Goal: Task Accomplishment & Management: Manage account settings

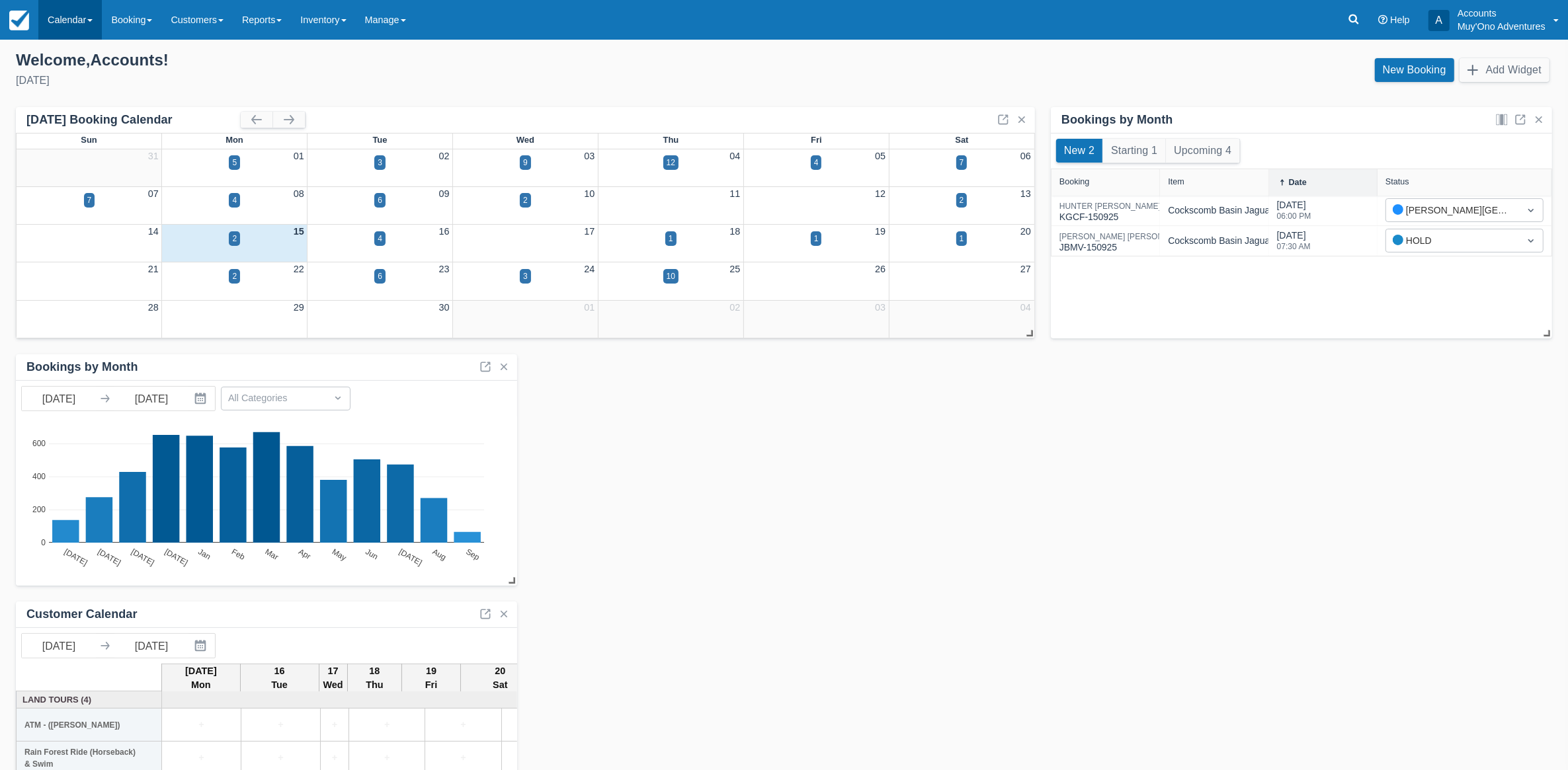
click at [50, 11] on link "Calendar" at bounding box center [70, 20] width 63 height 40
click at [81, 121] on link "Month" at bounding box center [91, 124] width 104 height 28
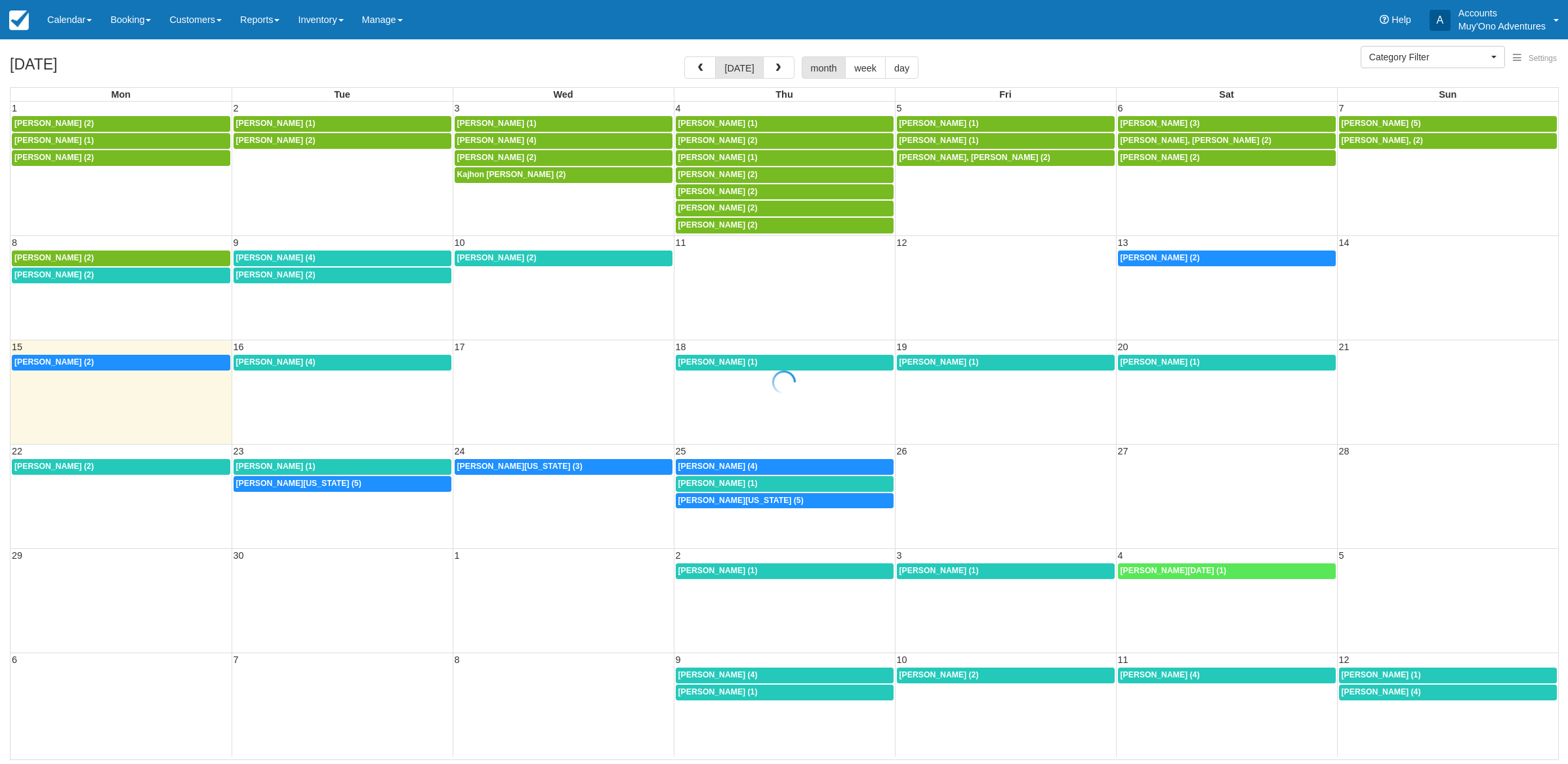
select select
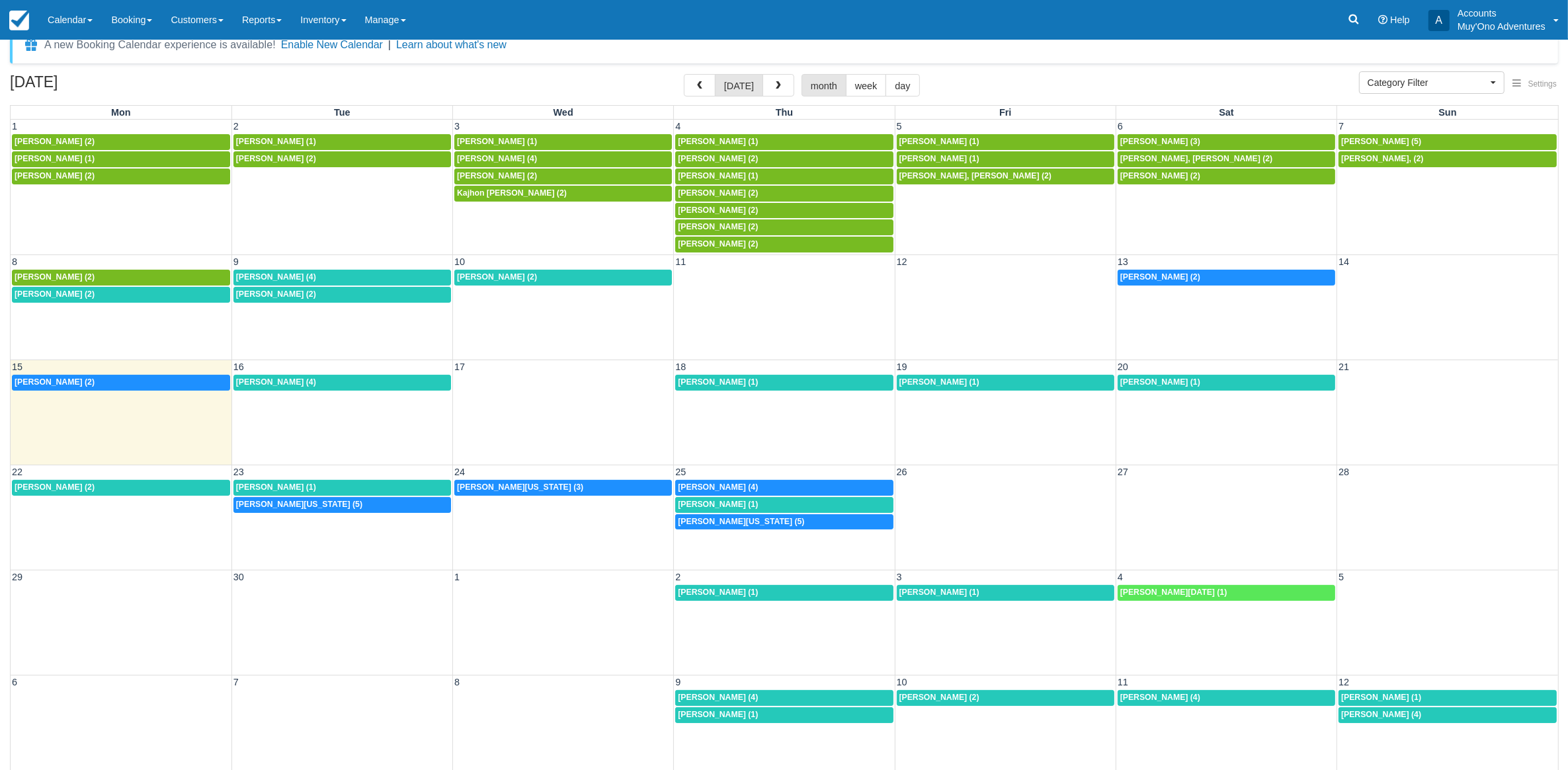
scroll to position [35, 0]
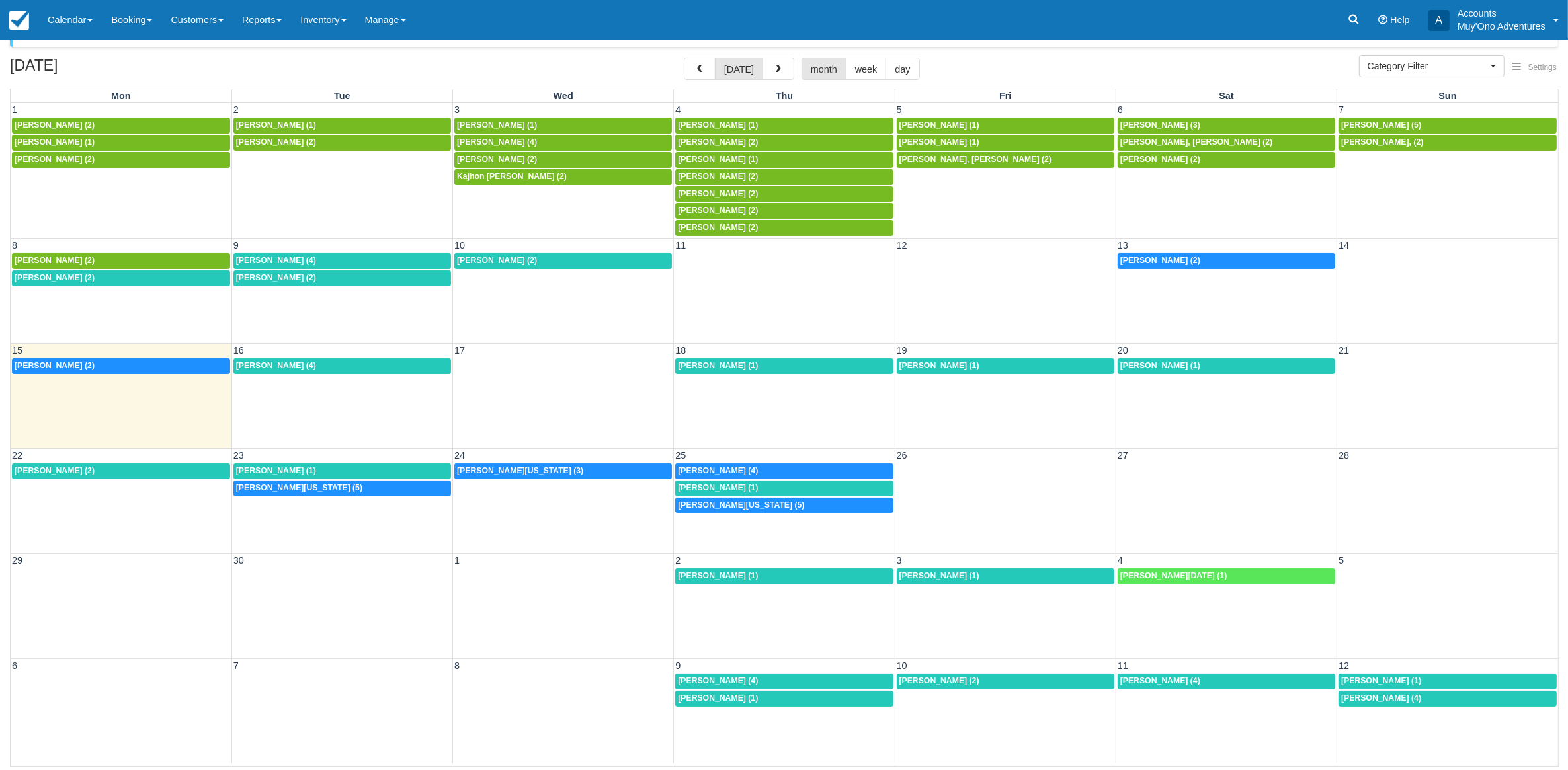
drag, startPoint x: 1093, startPoint y: 471, endPoint x: 1050, endPoint y: 487, distance: 45.9
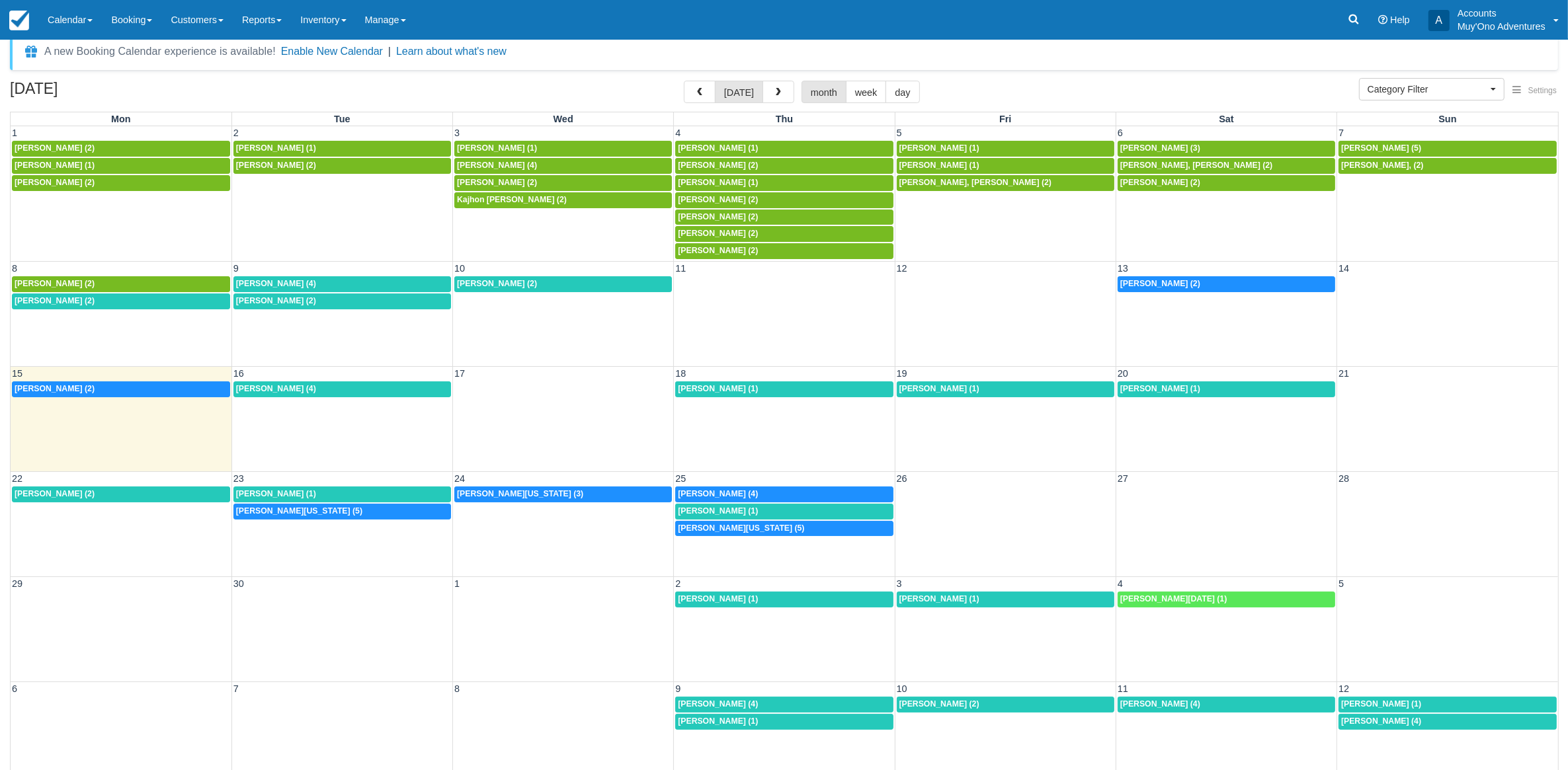
scroll to position [0, 0]
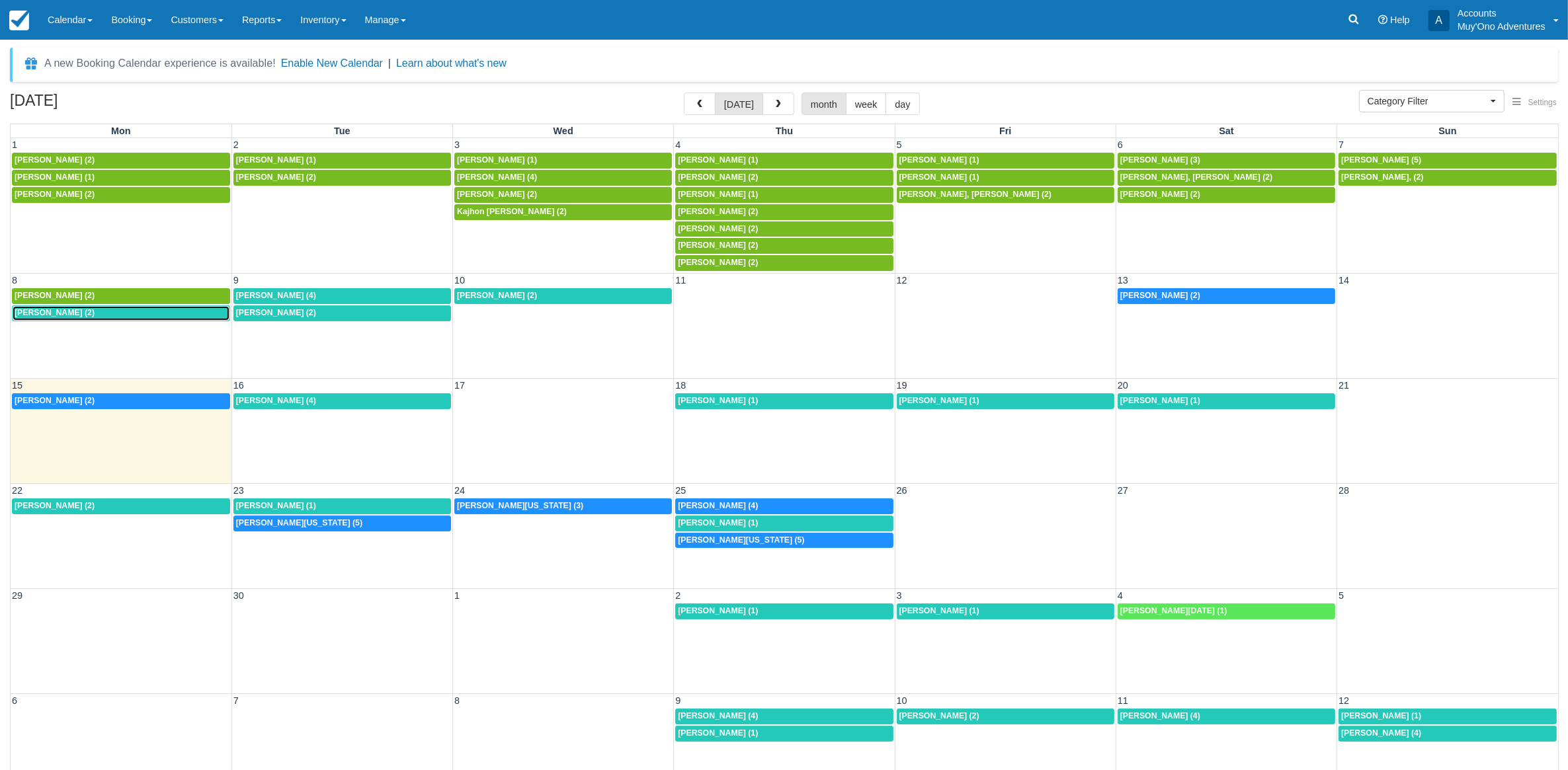
click at [113, 318] on div "8a Chris Taylor (2)" at bounding box center [121, 313] width 213 height 11
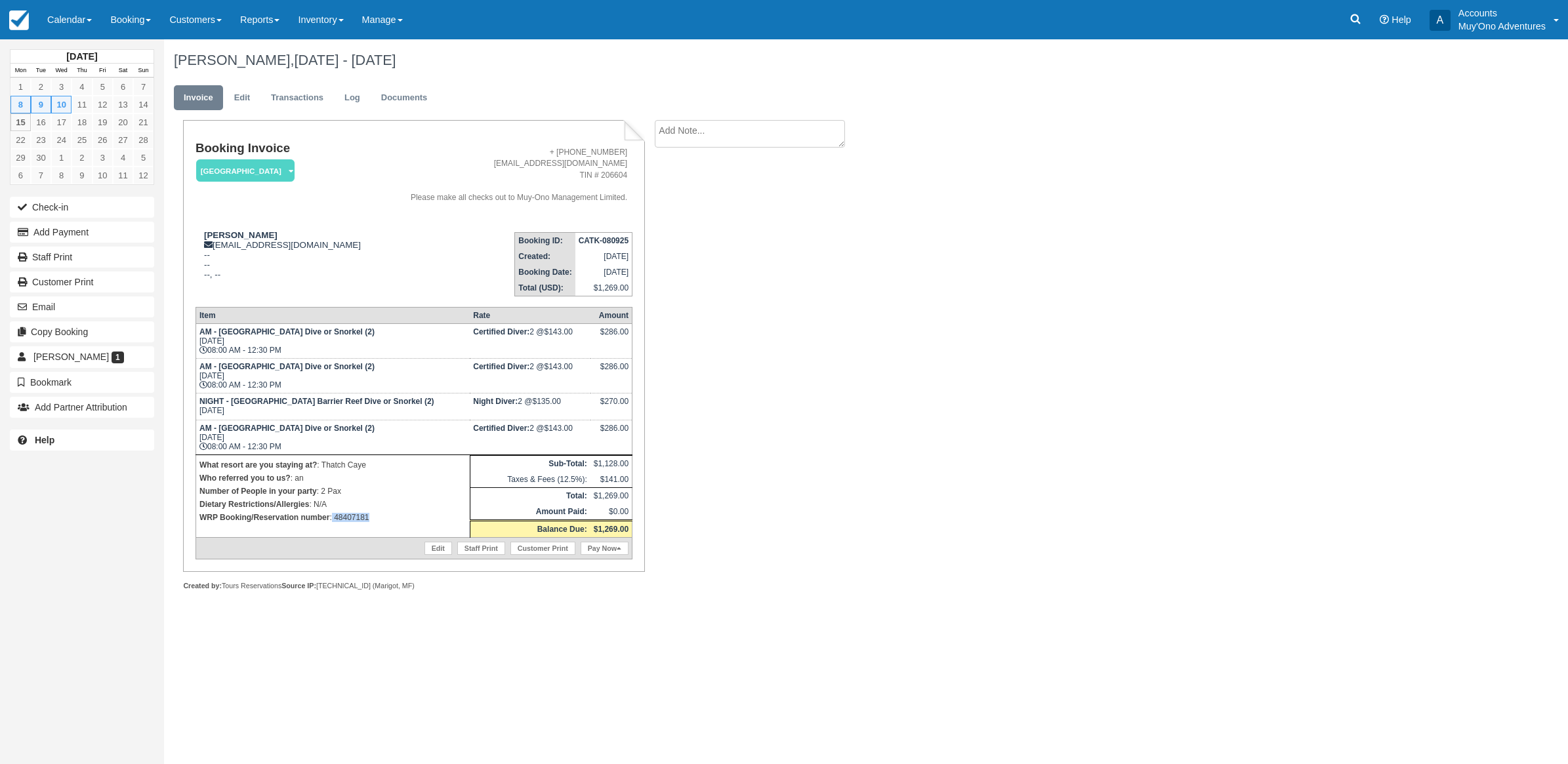
drag, startPoint x: 385, startPoint y: 522, endPoint x: 332, endPoint y: 519, distance: 53.1
click at [332, 519] on p "WRP Booking/Reservation number : 48407181" at bounding box center [332, 518] width 267 height 13
copy p "48407181"
drag, startPoint x: 66, startPoint y: 10, endPoint x: 70, endPoint y: 16, distance: 7.2
click at [66, 10] on link "Calendar" at bounding box center [70, 19] width 63 height 40
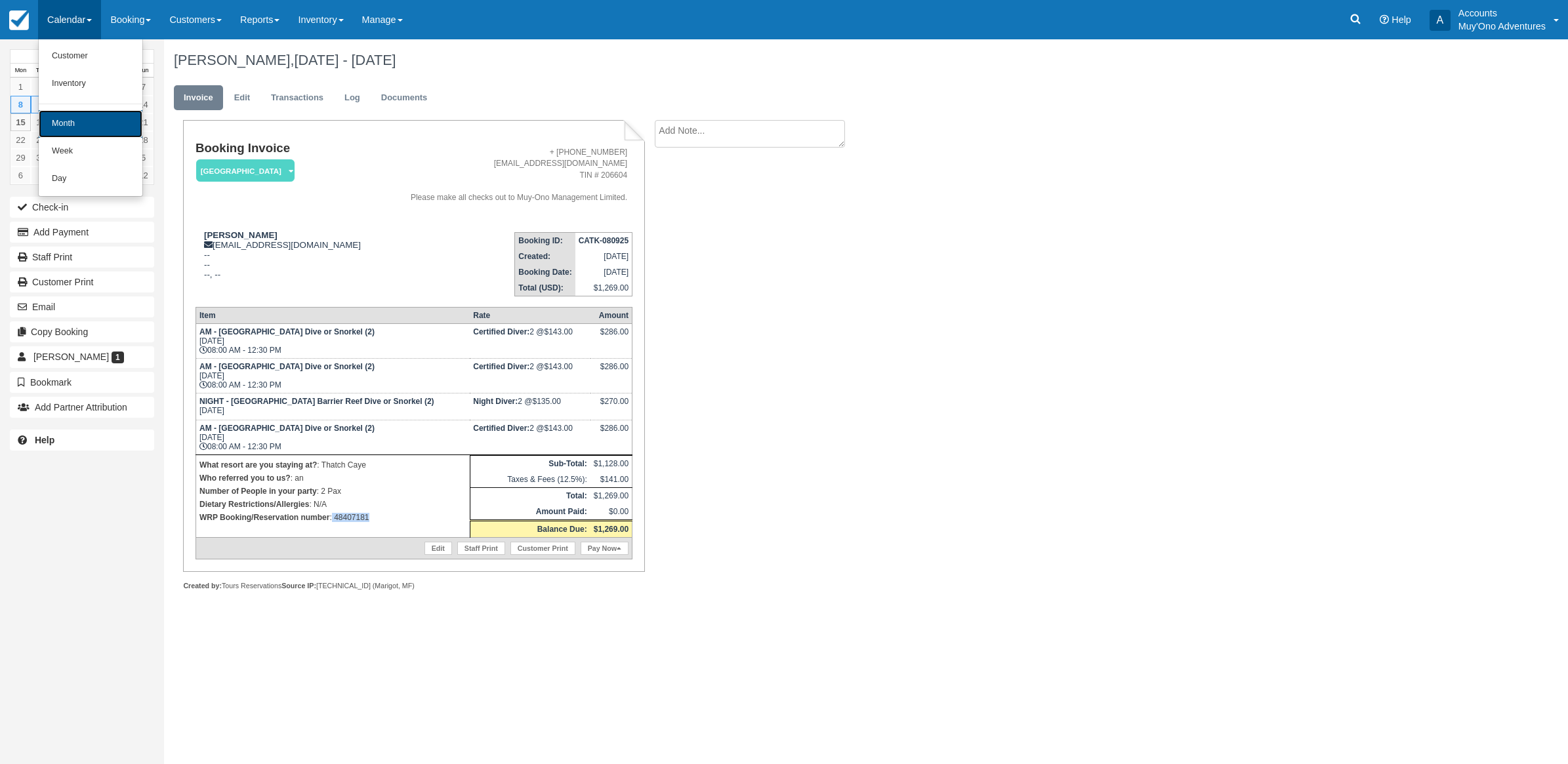
click at [92, 125] on link "Month" at bounding box center [91, 123] width 103 height 28
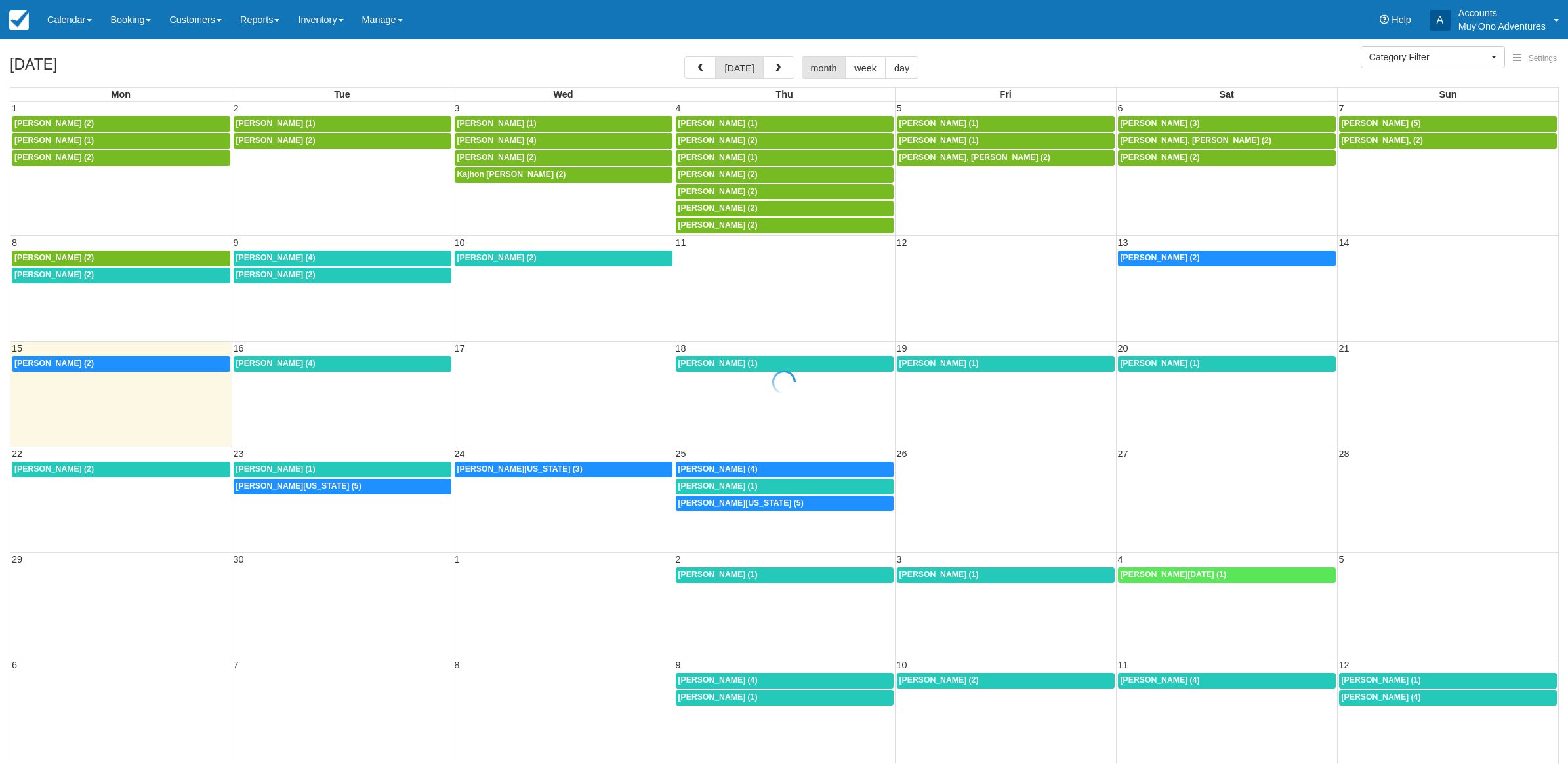
select select
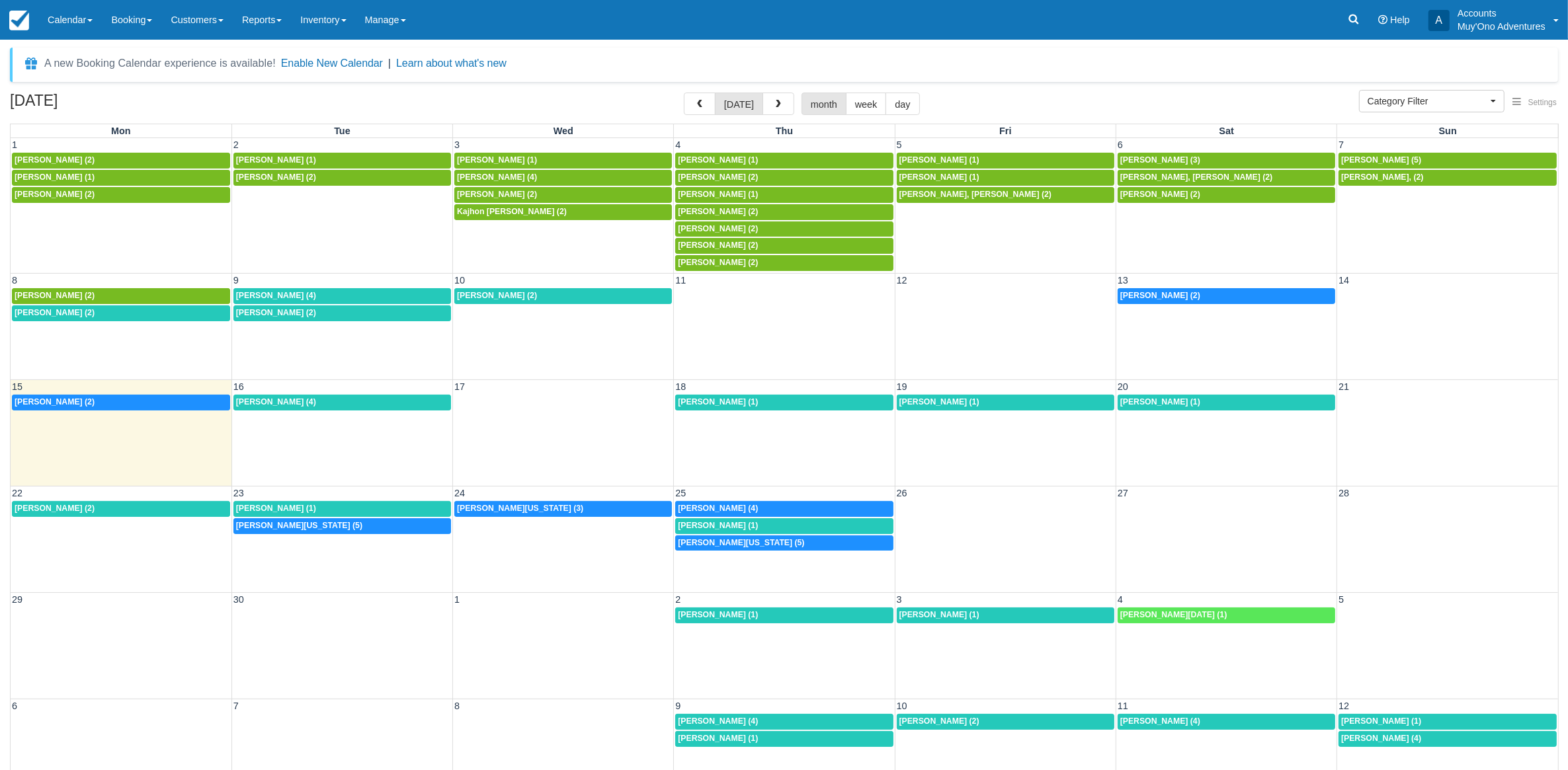
scroll to position [41, 0]
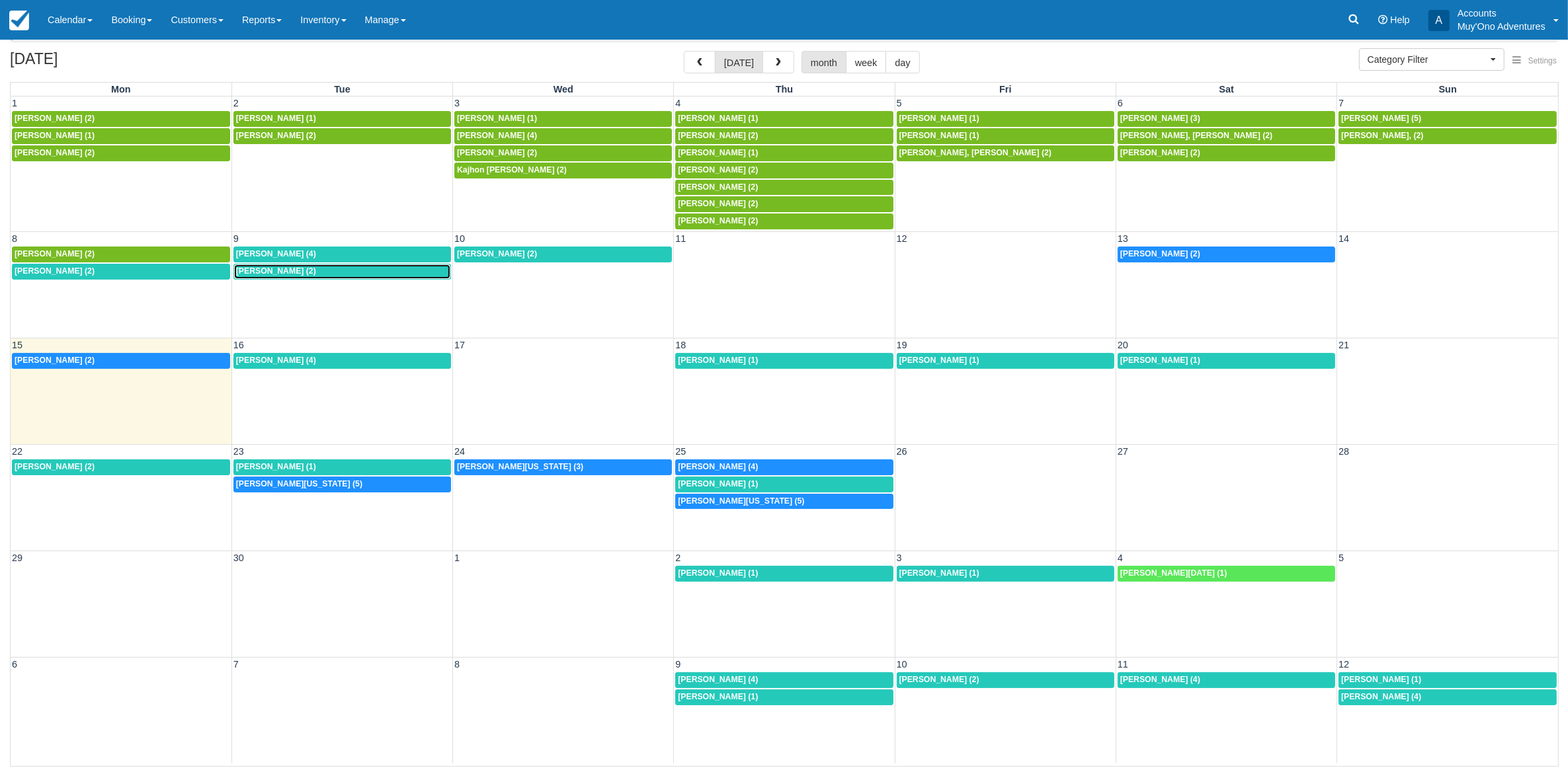
click at [300, 275] on div "8a [PERSON_NAME] (2)" at bounding box center [342, 271] width 212 height 11
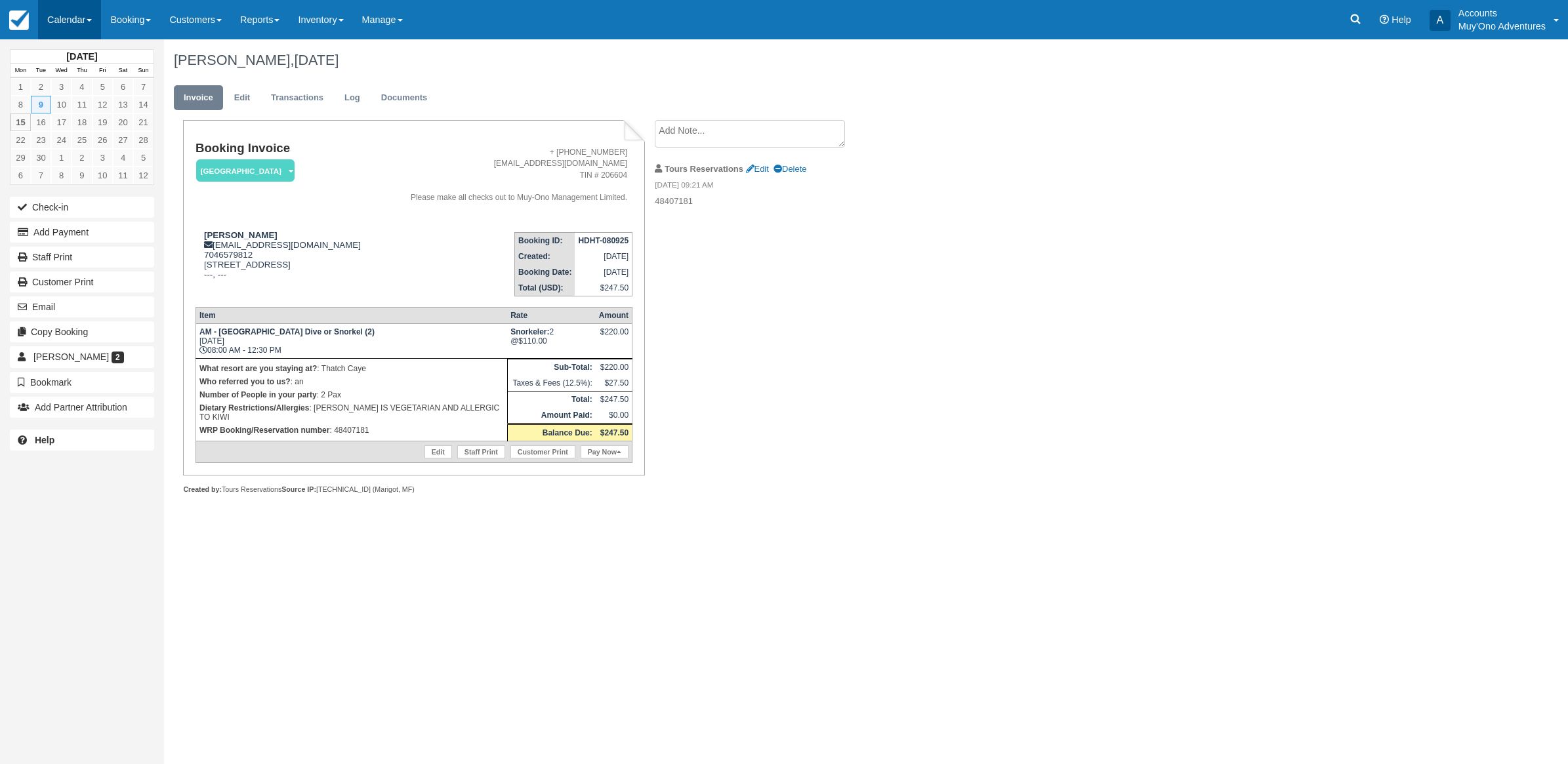
click at [51, 19] on link "Calendar" at bounding box center [70, 19] width 63 height 40
click at [71, 111] on link "Month" at bounding box center [91, 123] width 103 height 28
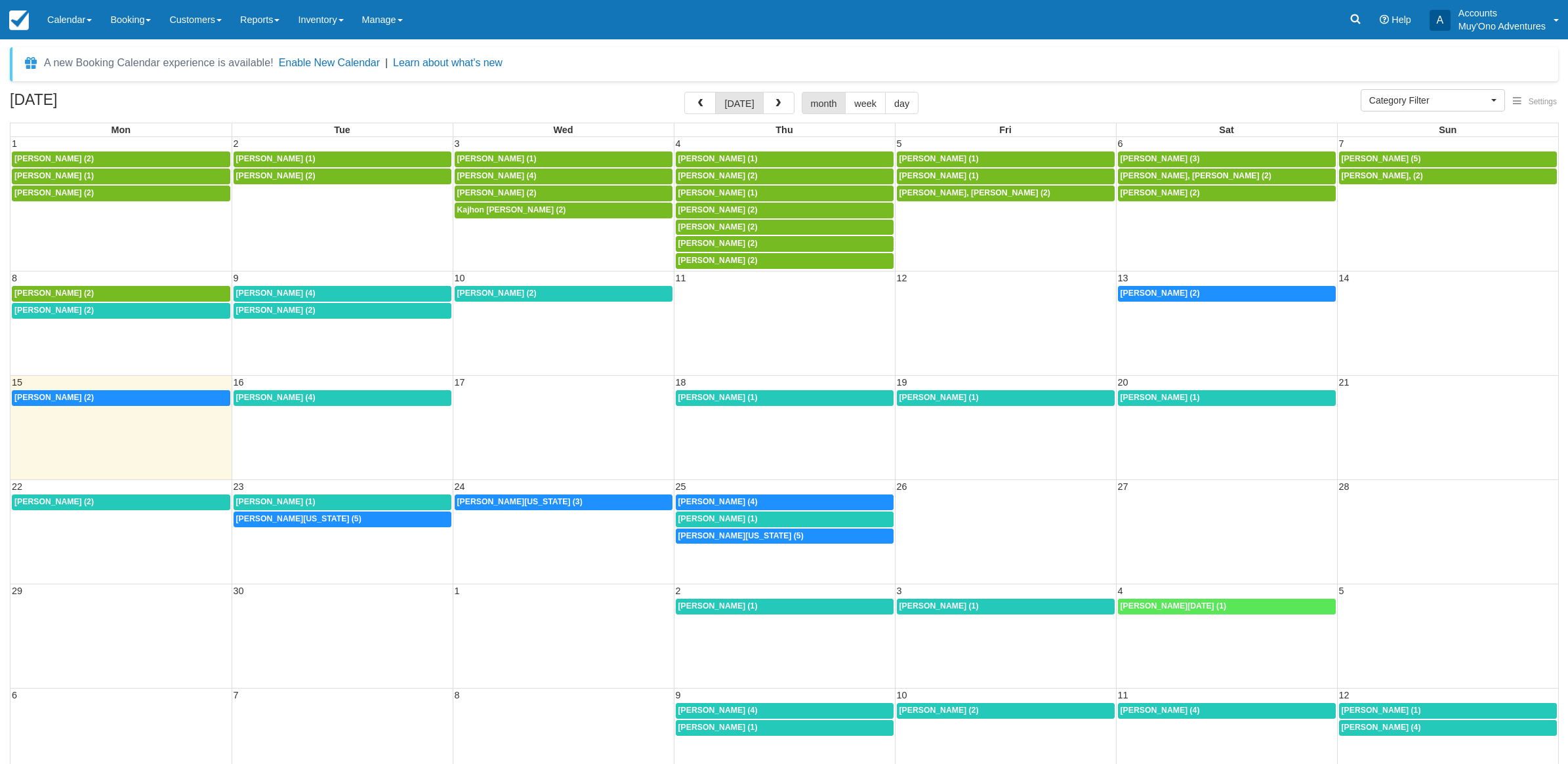
select select
click at [125, 314] on div "8a Chris Taylor (2)" at bounding box center [120, 311] width 211 height 10
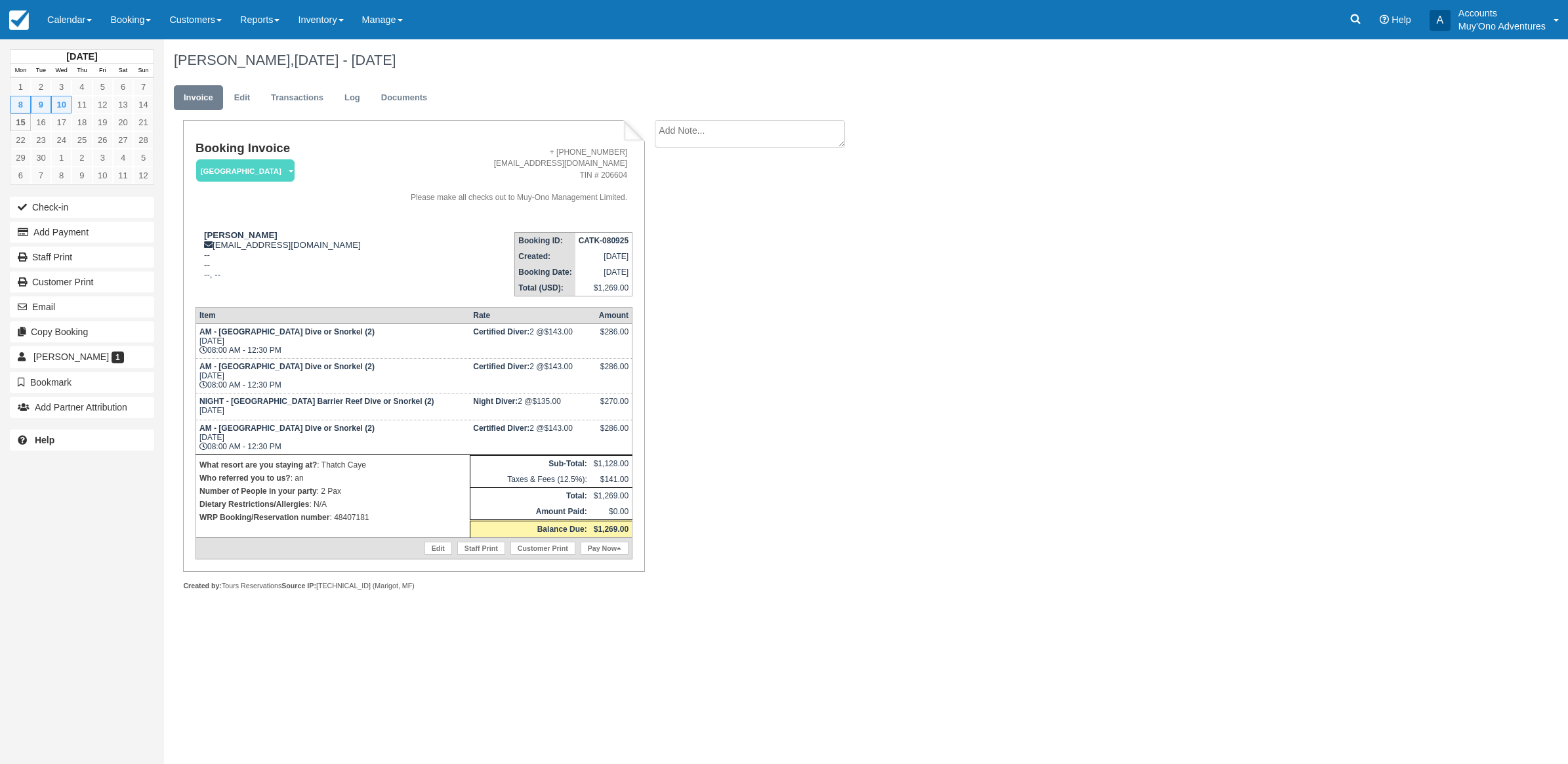
click at [1037, 239] on div "[PERSON_NAME], [DATE] - [DATE] Invoice Edit Transactions Log Documents Booking …" at bounding box center [751, 330] width 1176 height 581
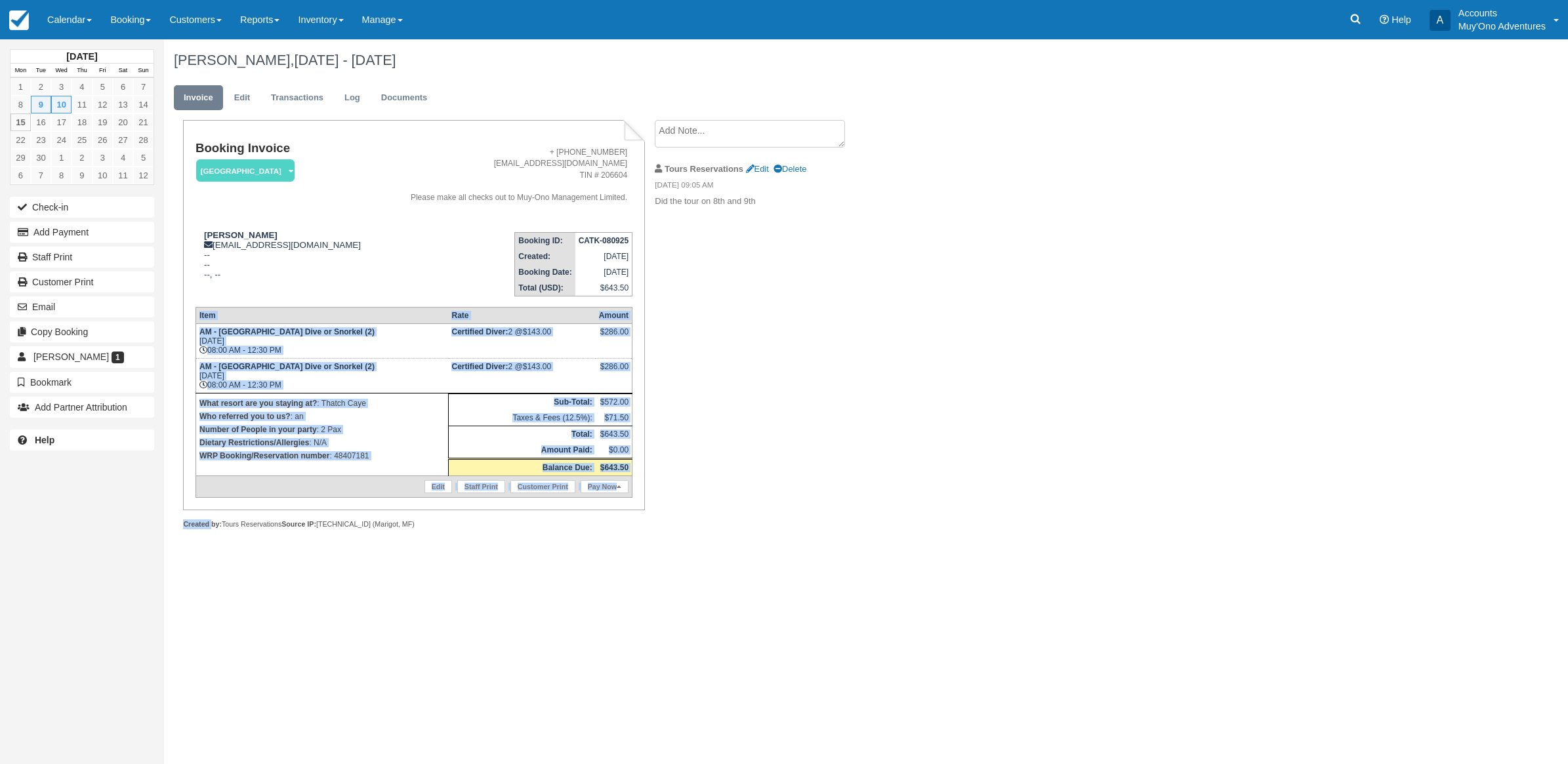
click at [657, 496] on div "Booking Invoice Thatch Caye Resort   Pending HOLD Deposit Paid Cancelled Void M…" at bounding box center [525, 338] width 722 height 438
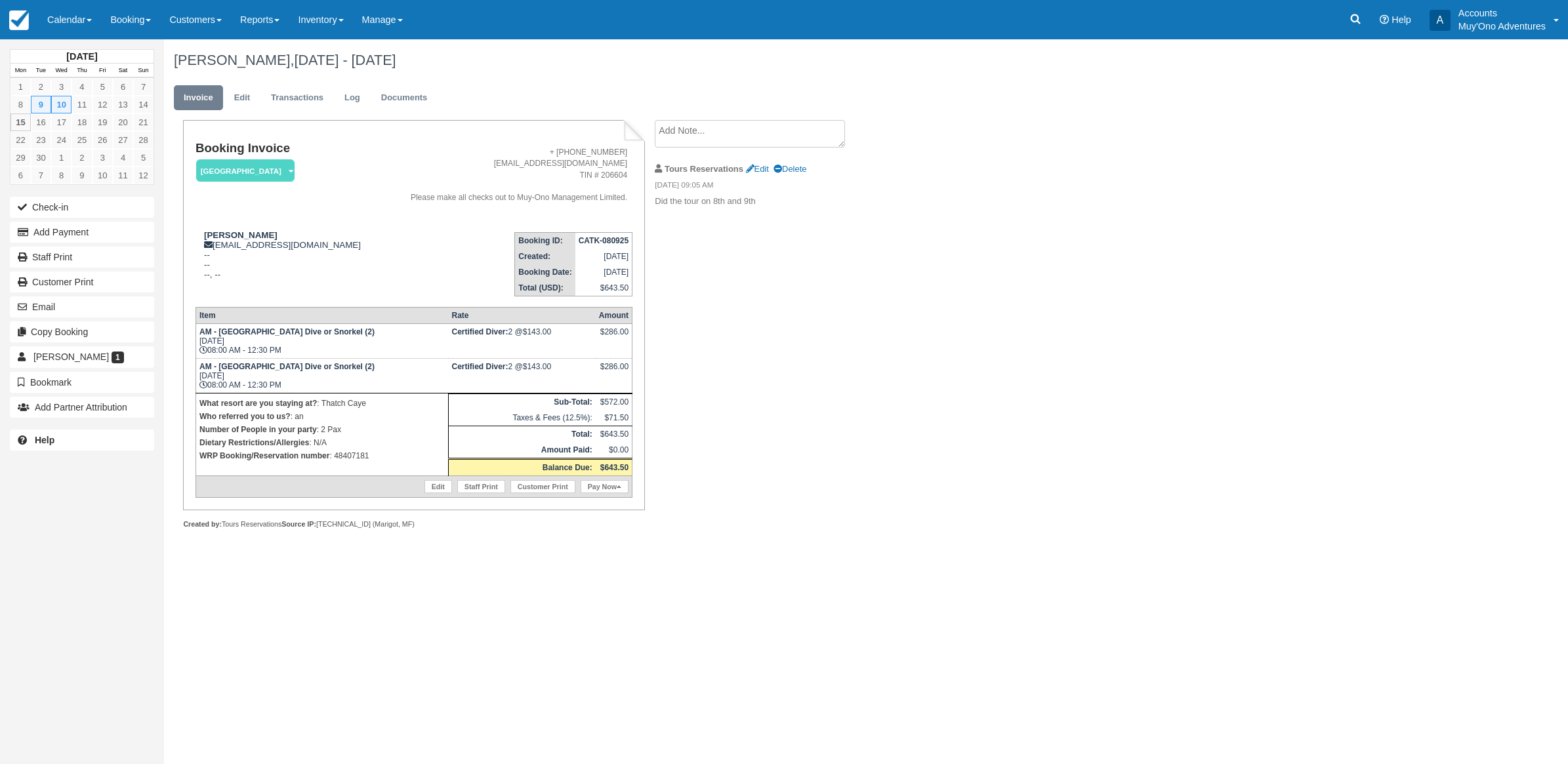
drag, startPoint x: 659, startPoint y: 496, endPoint x: 933, endPoint y: 395, distance: 292.0
click at [933, 395] on div "Chris Taylor, Sep 09 - Sep 10 2025 Invoice Edit Transactions Log Documents Book…" at bounding box center [751, 299] width 1176 height 519
click at [106, 235] on button "Add Payment" at bounding box center [82, 232] width 144 height 21
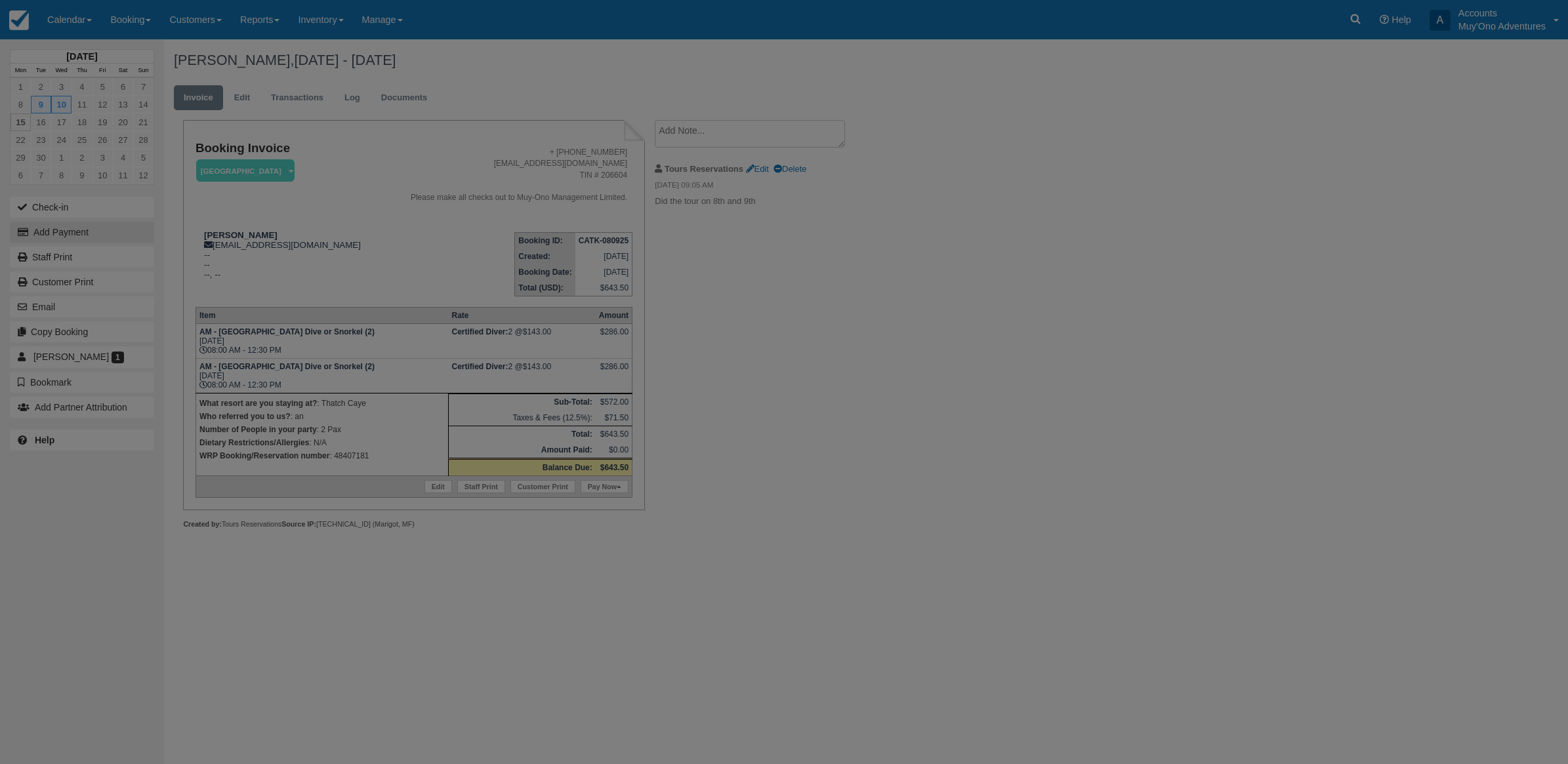
type input "09/15/25"
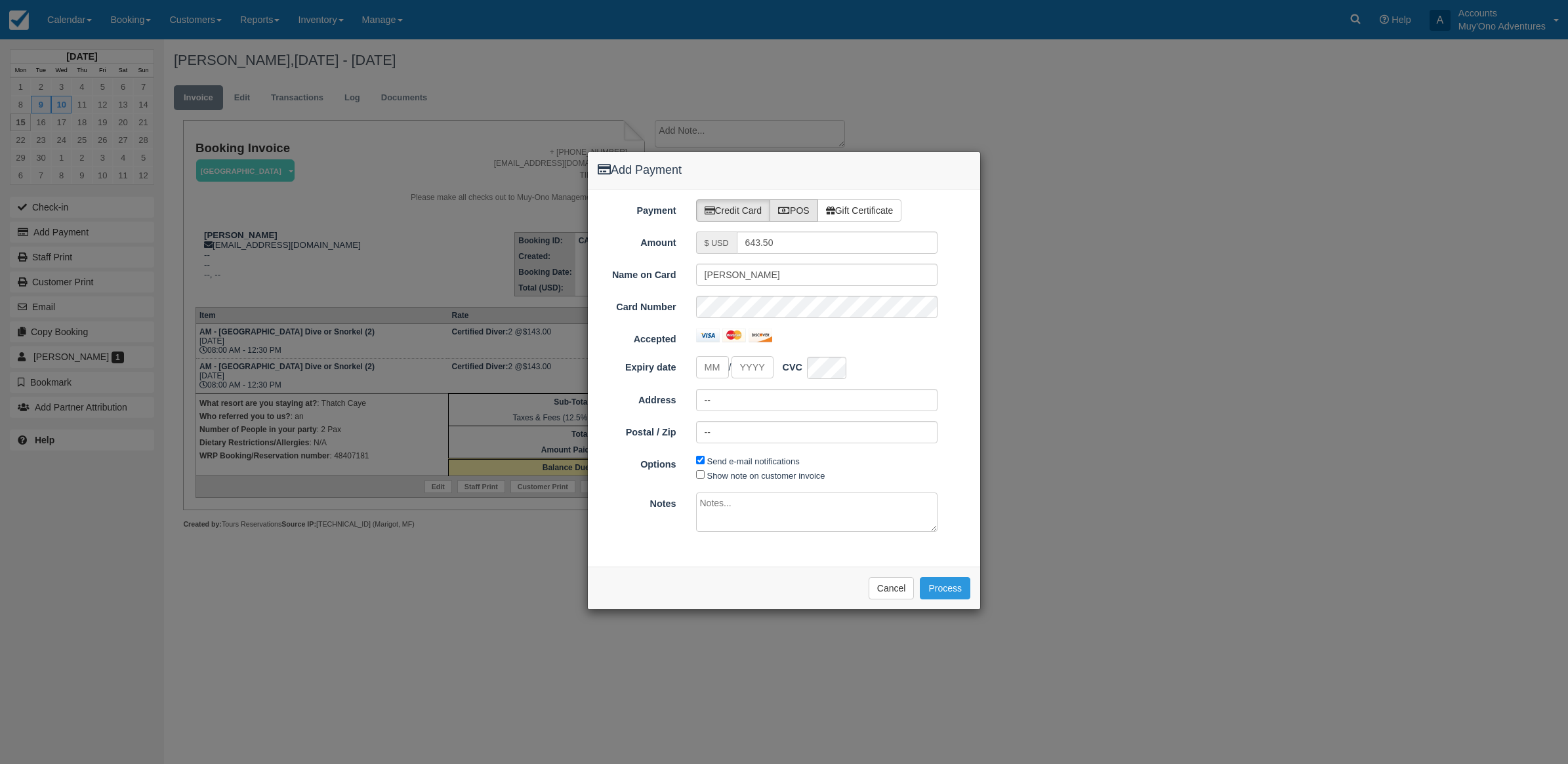
click at [793, 207] on label "POS" at bounding box center [793, 210] width 49 height 22
radio input "true"
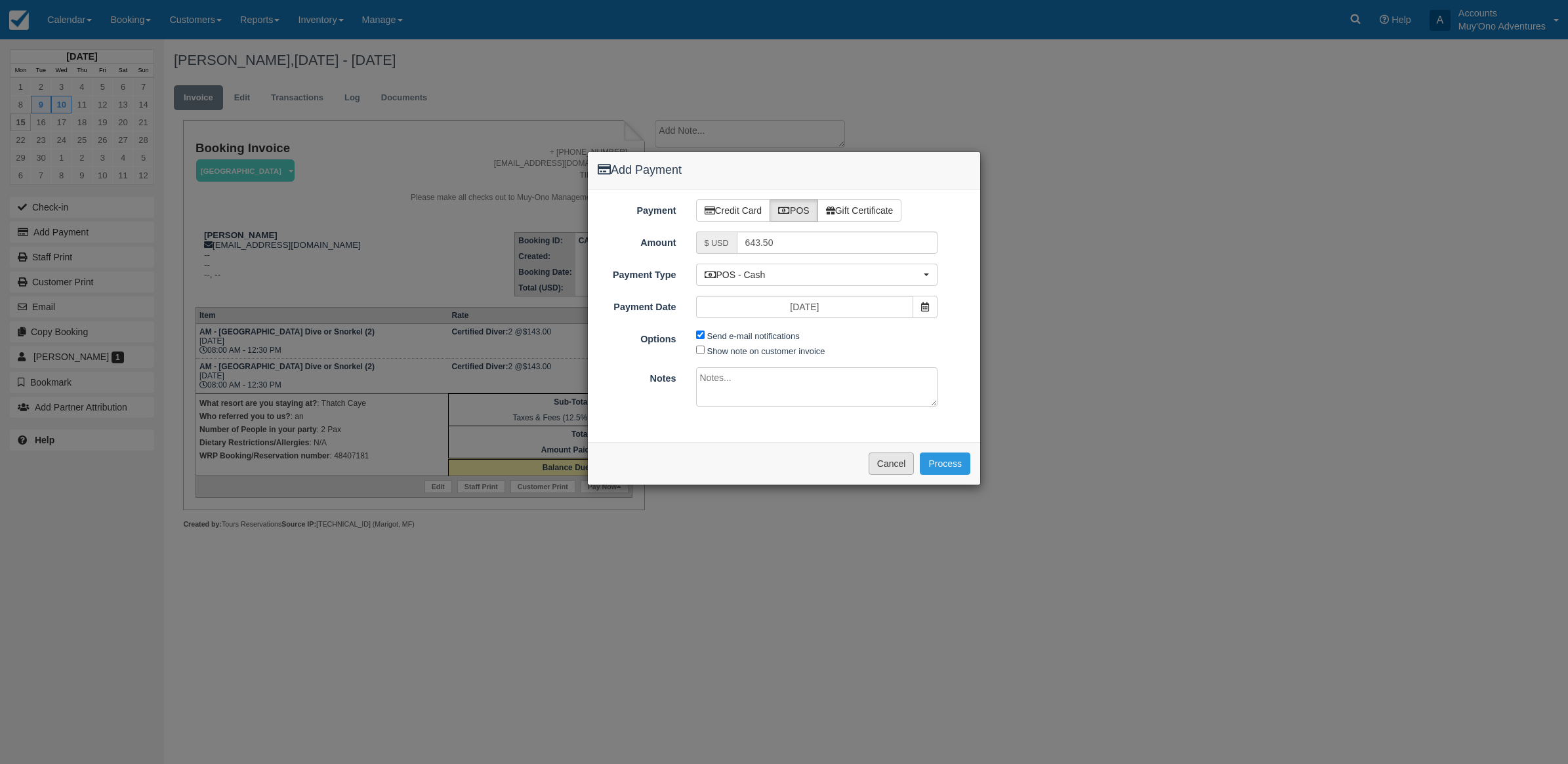
click at [894, 463] on button "Cancel" at bounding box center [891, 464] width 46 height 22
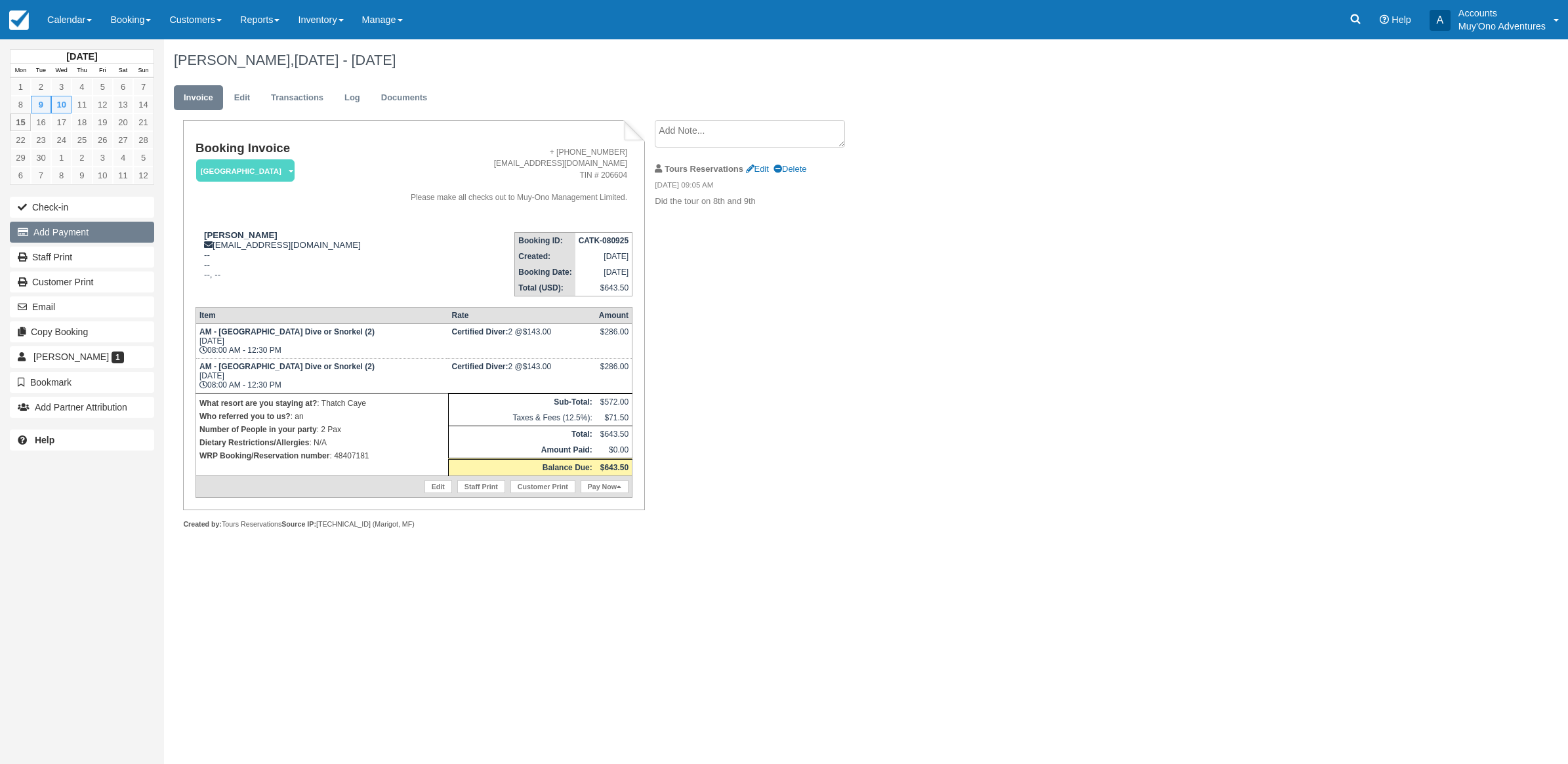
click at [53, 237] on button "Add Payment" at bounding box center [82, 232] width 144 height 21
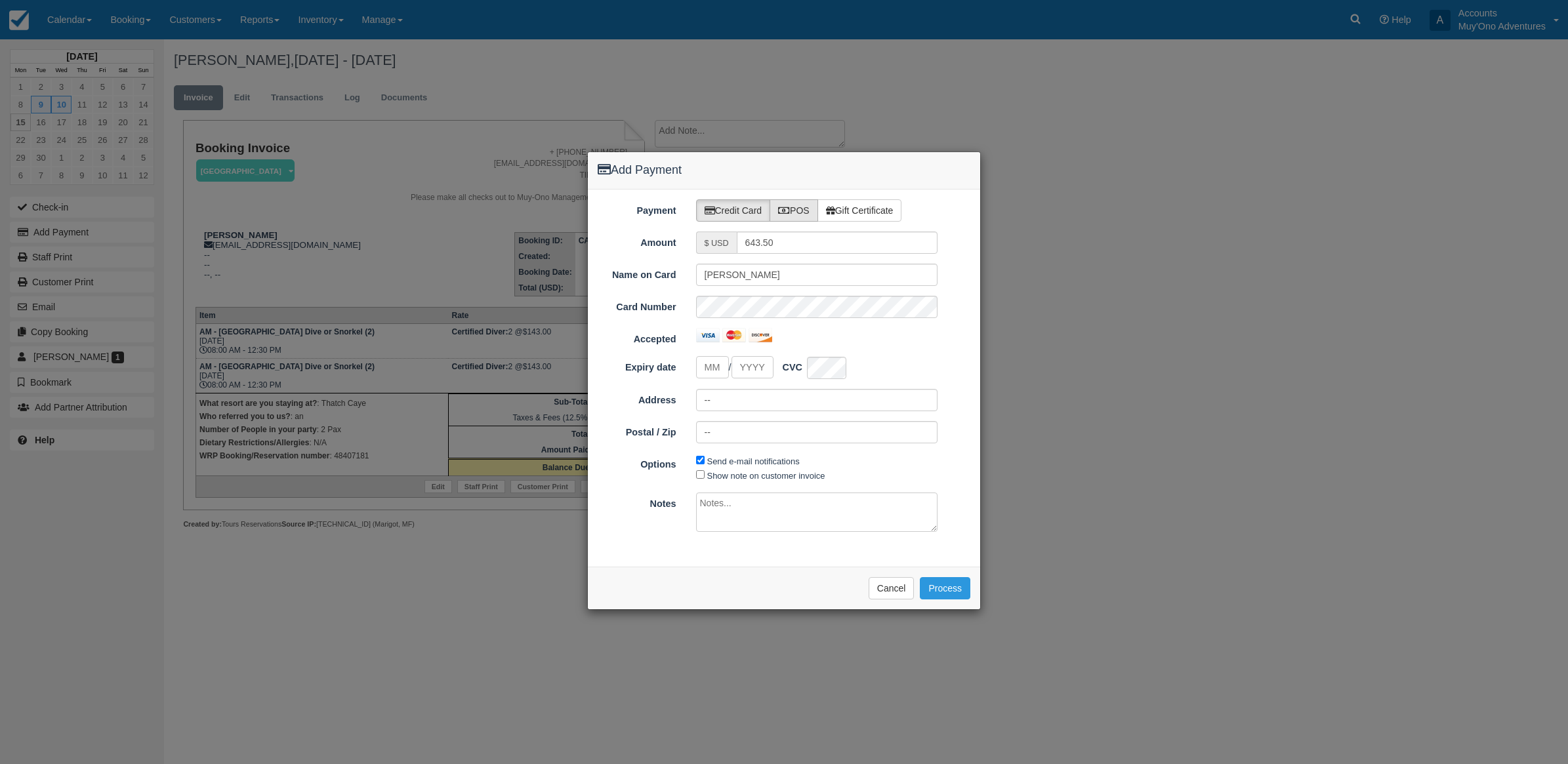
click at [808, 204] on label "POS" at bounding box center [793, 210] width 49 height 22
radio input "true"
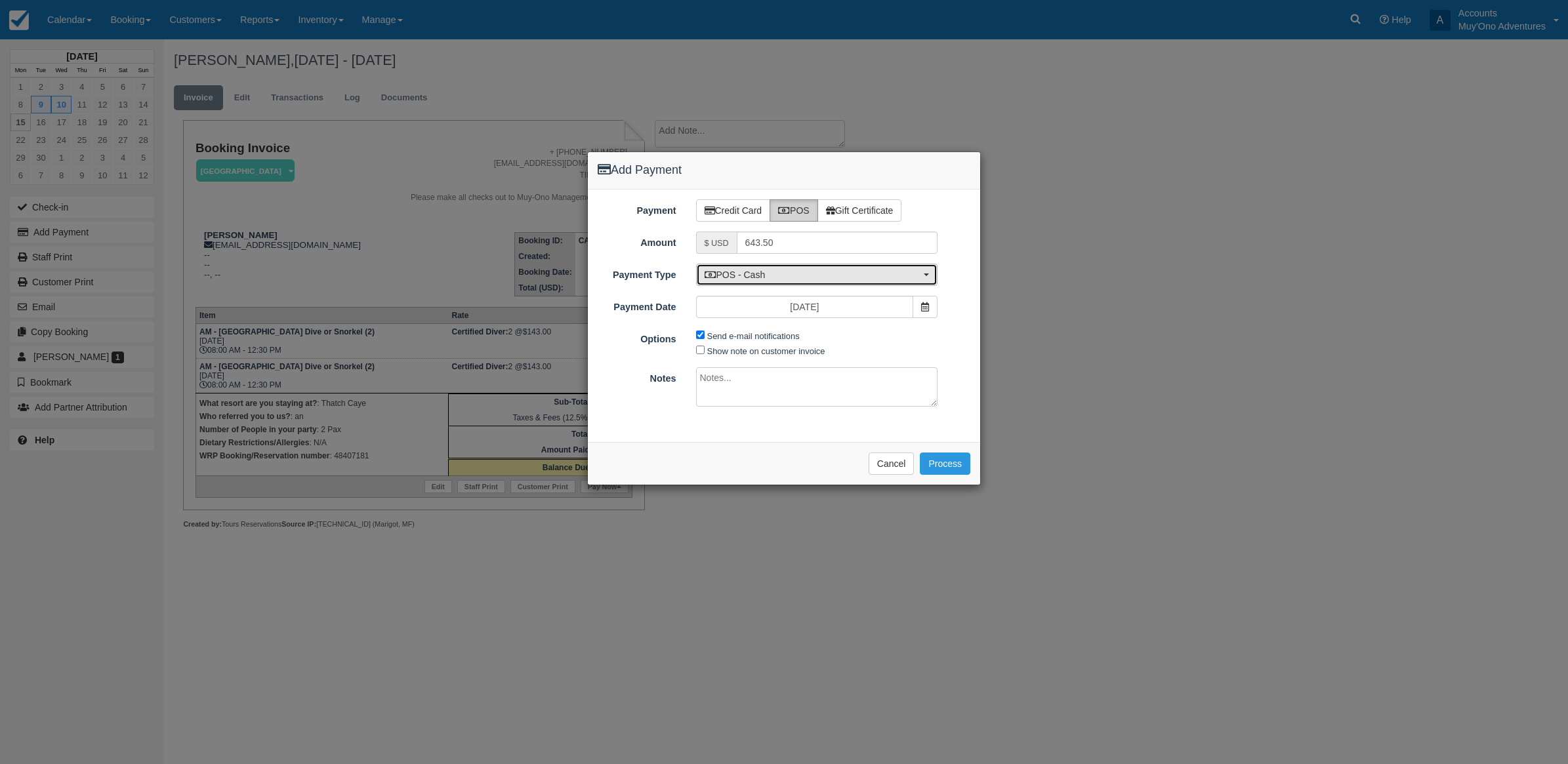
click at [741, 283] on button "POS - Cash" at bounding box center [817, 275] width 242 height 22
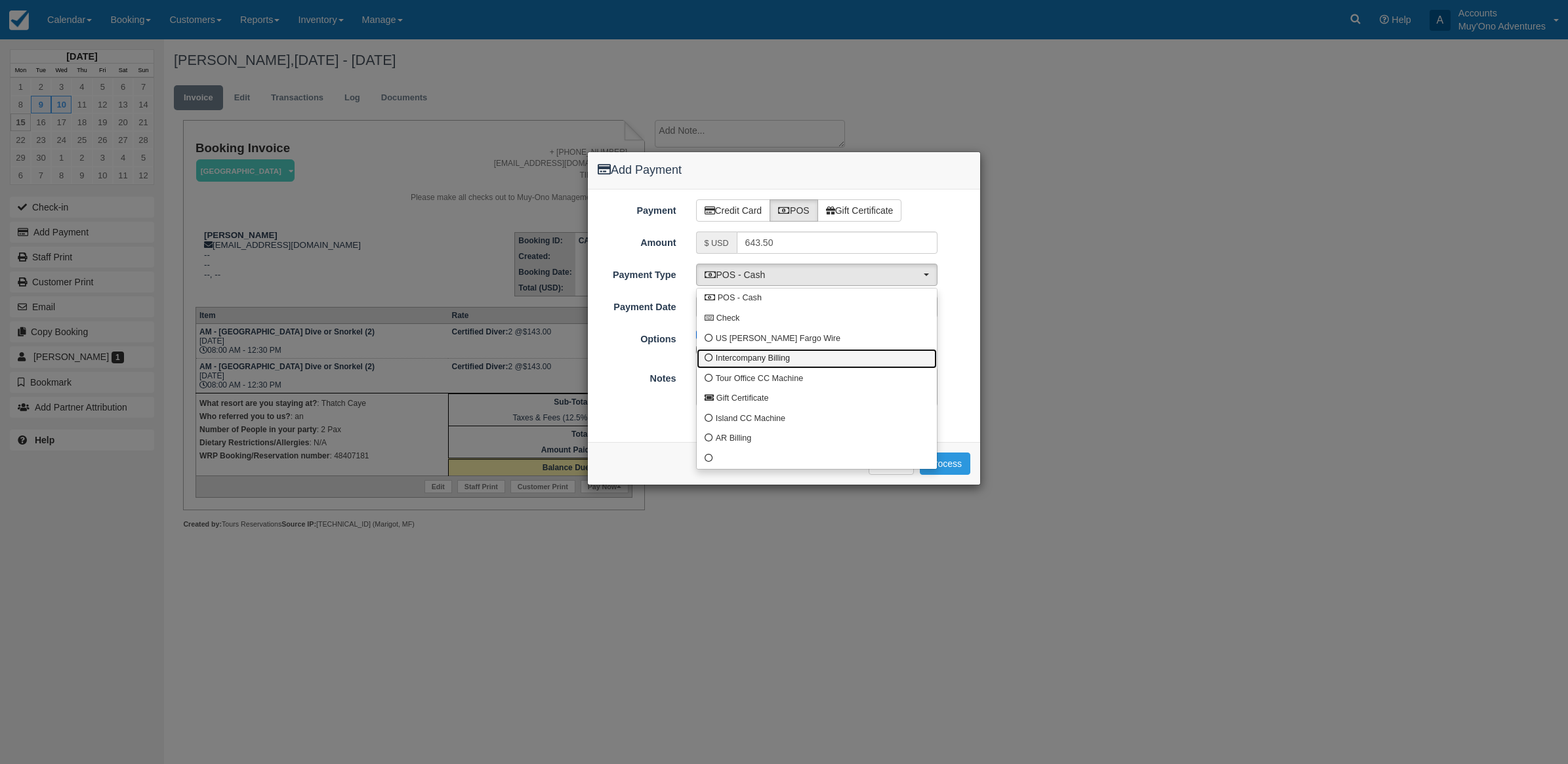
click at [725, 361] on span "Intercompany Billing" at bounding box center [752, 358] width 74 height 12
select select "custom4"
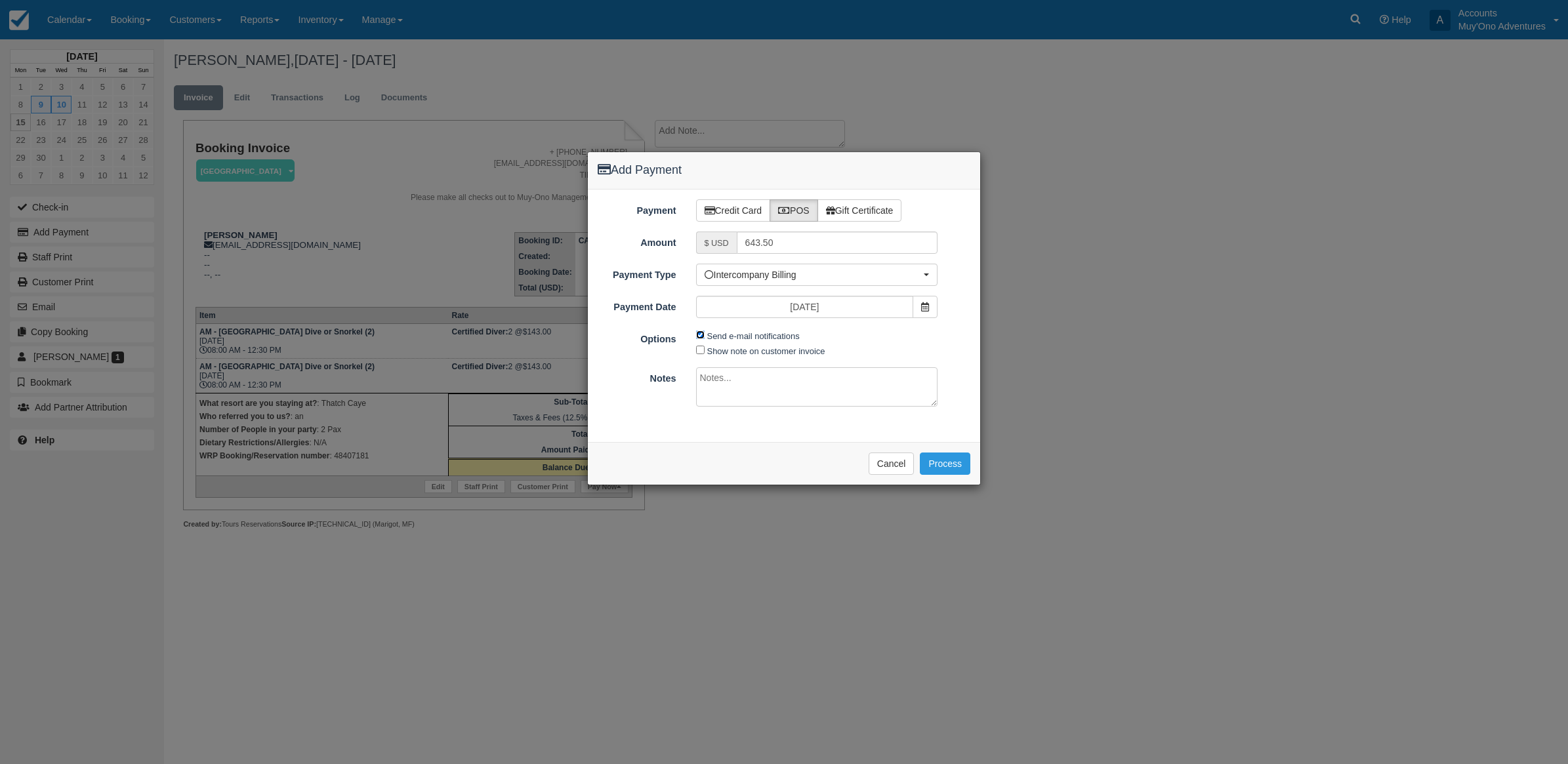
click at [700, 334] on input "Send e-mail notifications" at bounding box center [700, 334] width 8 height 8
checkbox input "false"
click at [814, 397] on textarea at bounding box center [817, 387] width 242 height 40
click at [862, 281] on span "Intercompany Billing" at bounding box center [812, 275] width 216 height 13
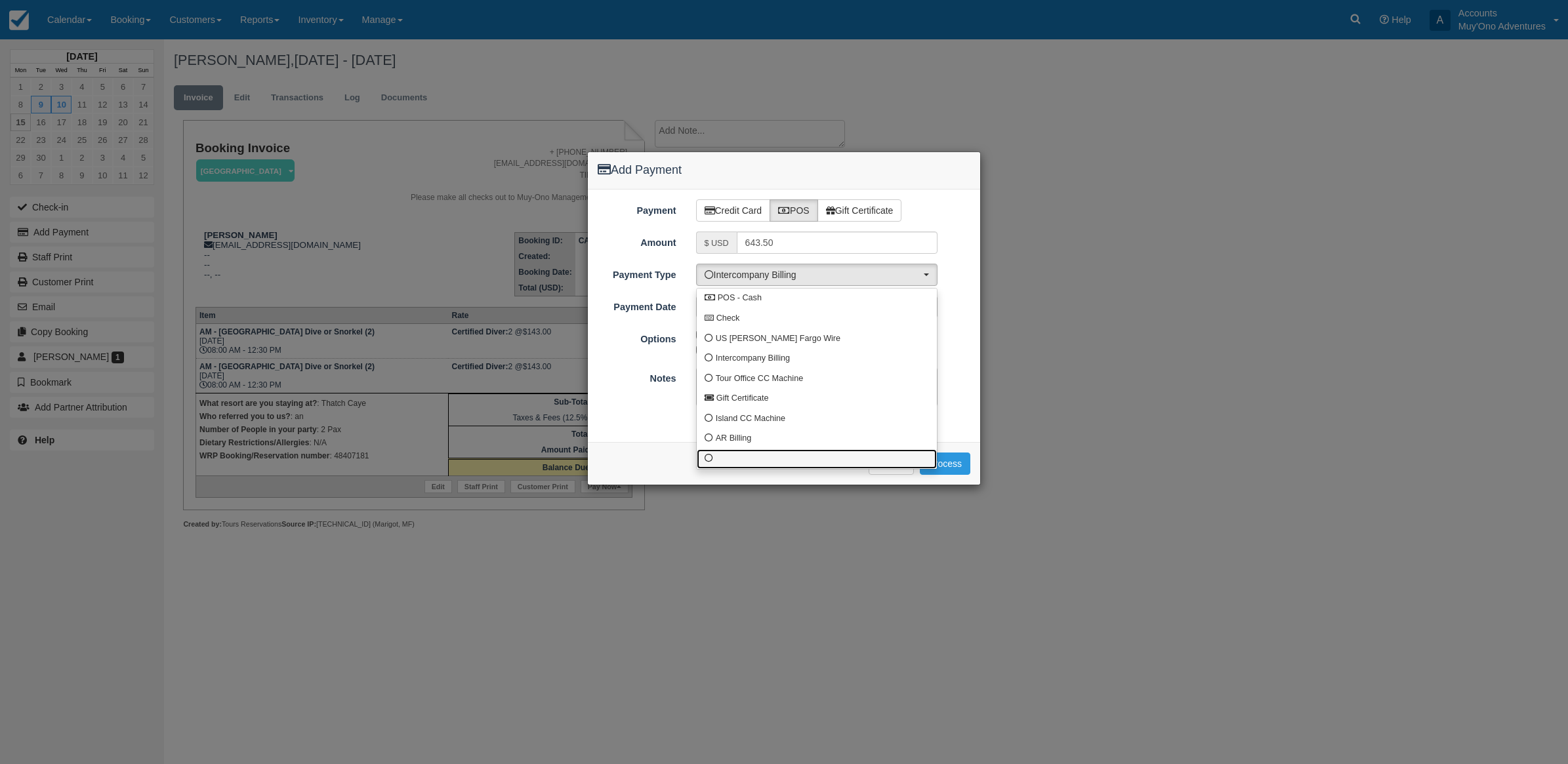
click at [811, 460] on link at bounding box center [817, 459] width 240 height 20
select select "custom10"
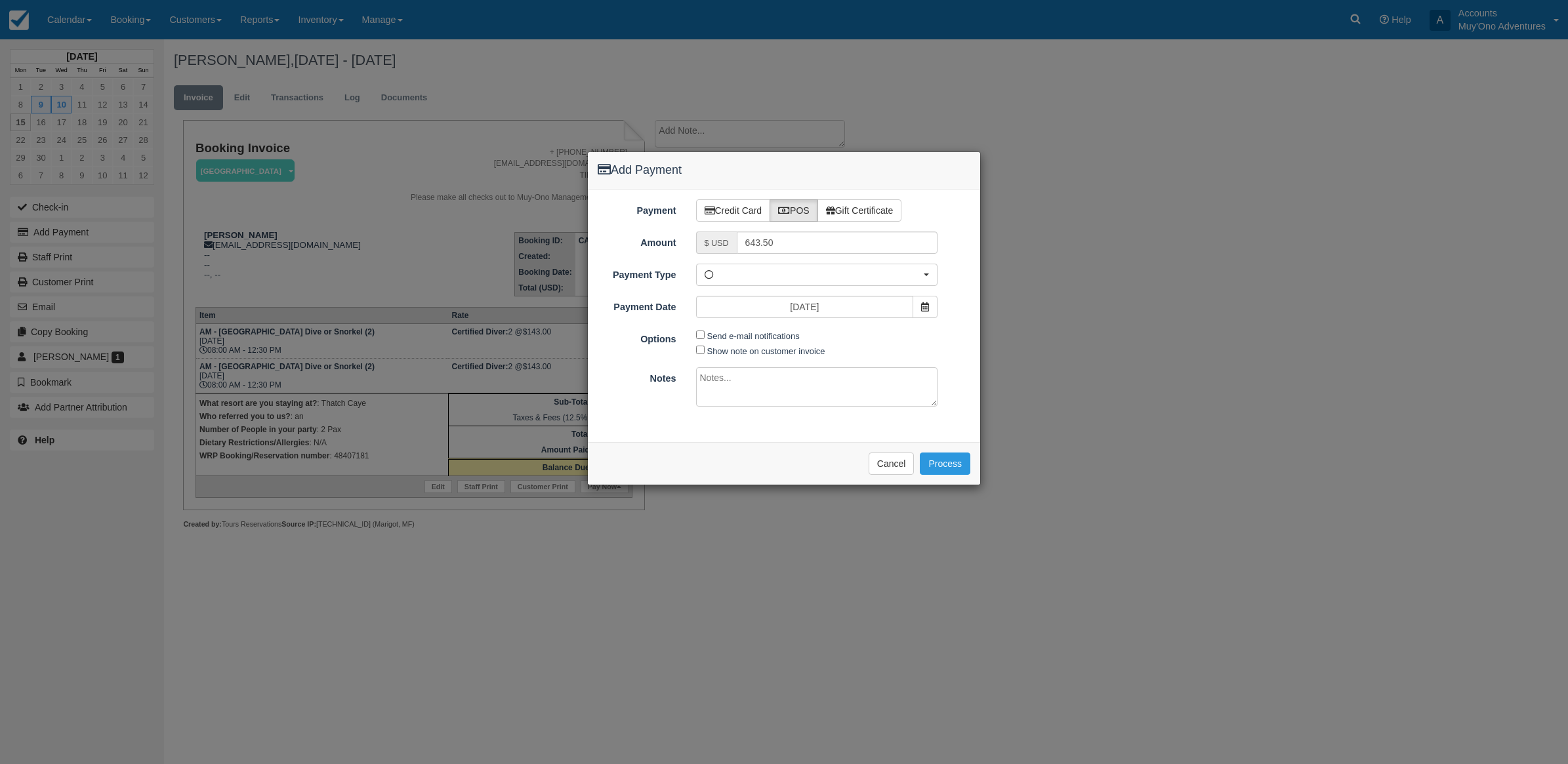
click at [750, 376] on textarea at bounding box center [817, 387] width 242 height 40
type textarea "I"
type textarea "Paid in WRP CT"
click at [946, 462] on button "Process" at bounding box center [945, 464] width 50 height 22
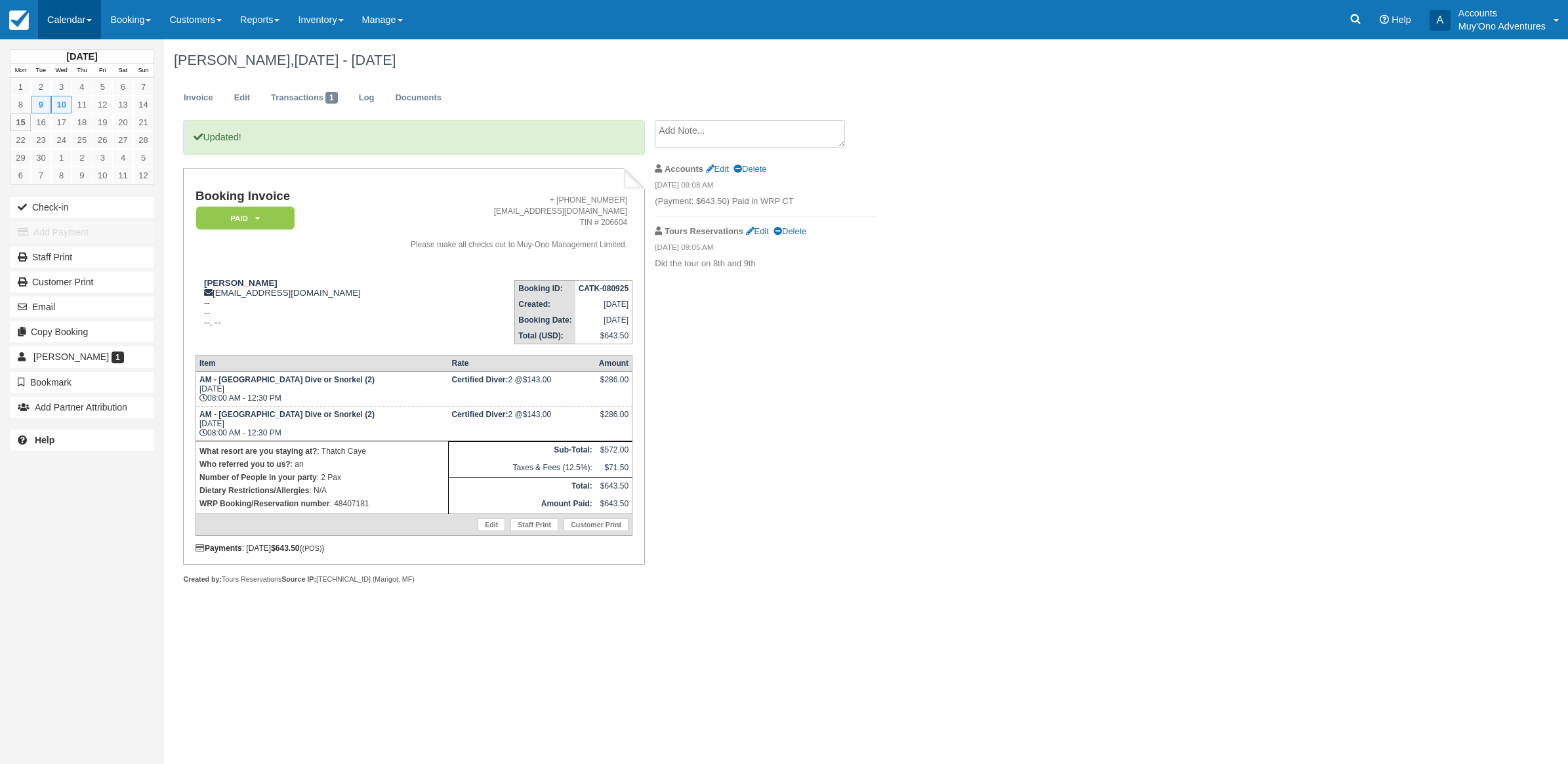
click at [67, 34] on link "Calendar" at bounding box center [70, 19] width 63 height 40
click at [89, 126] on link "Month" at bounding box center [91, 123] width 103 height 28
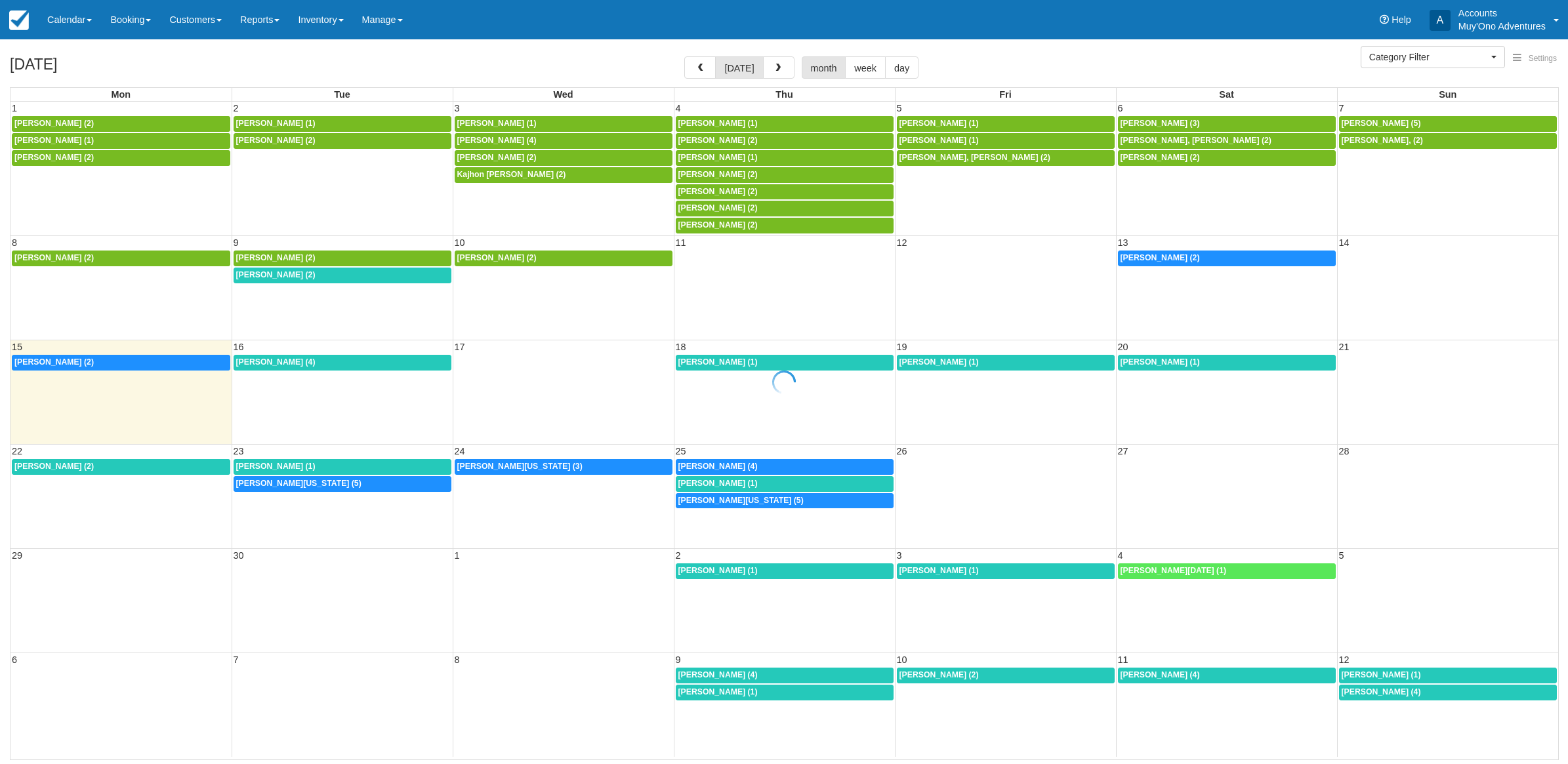
select select
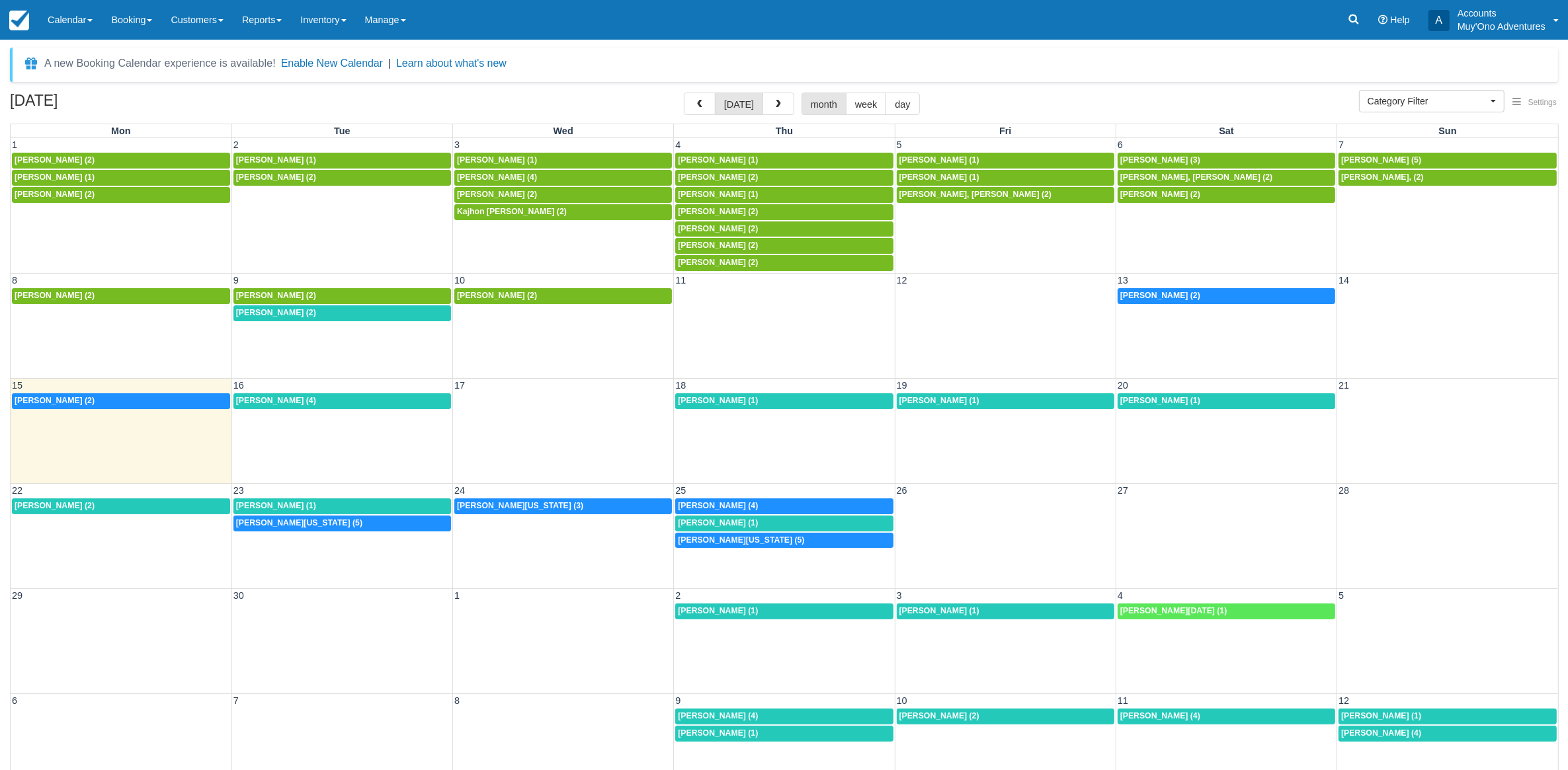
scroll to position [35, 0]
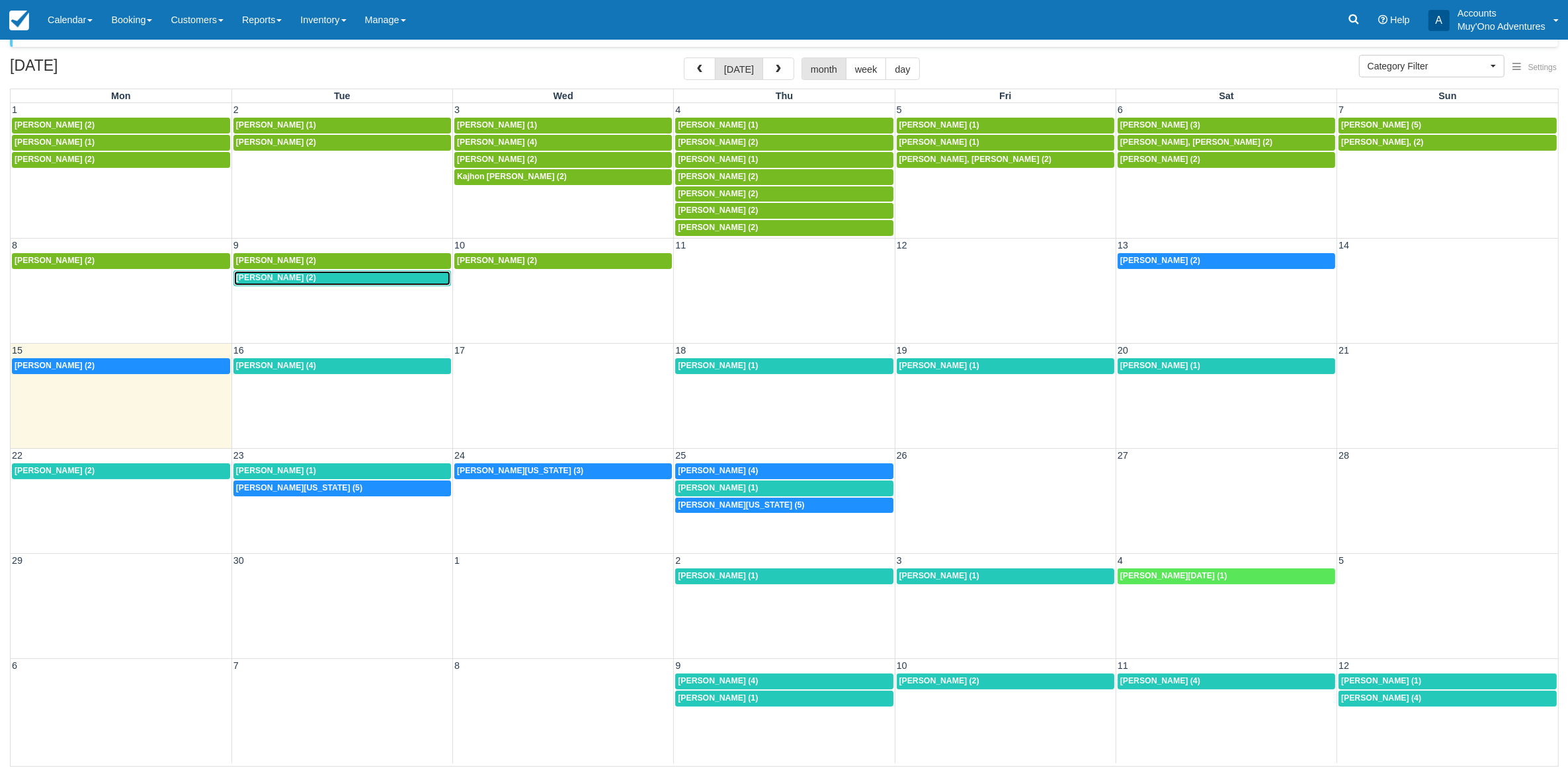
click at [394, 275] on link "8a [PERSON_NAME] (2)" at bounding box center [342, 278] width 217 height 16
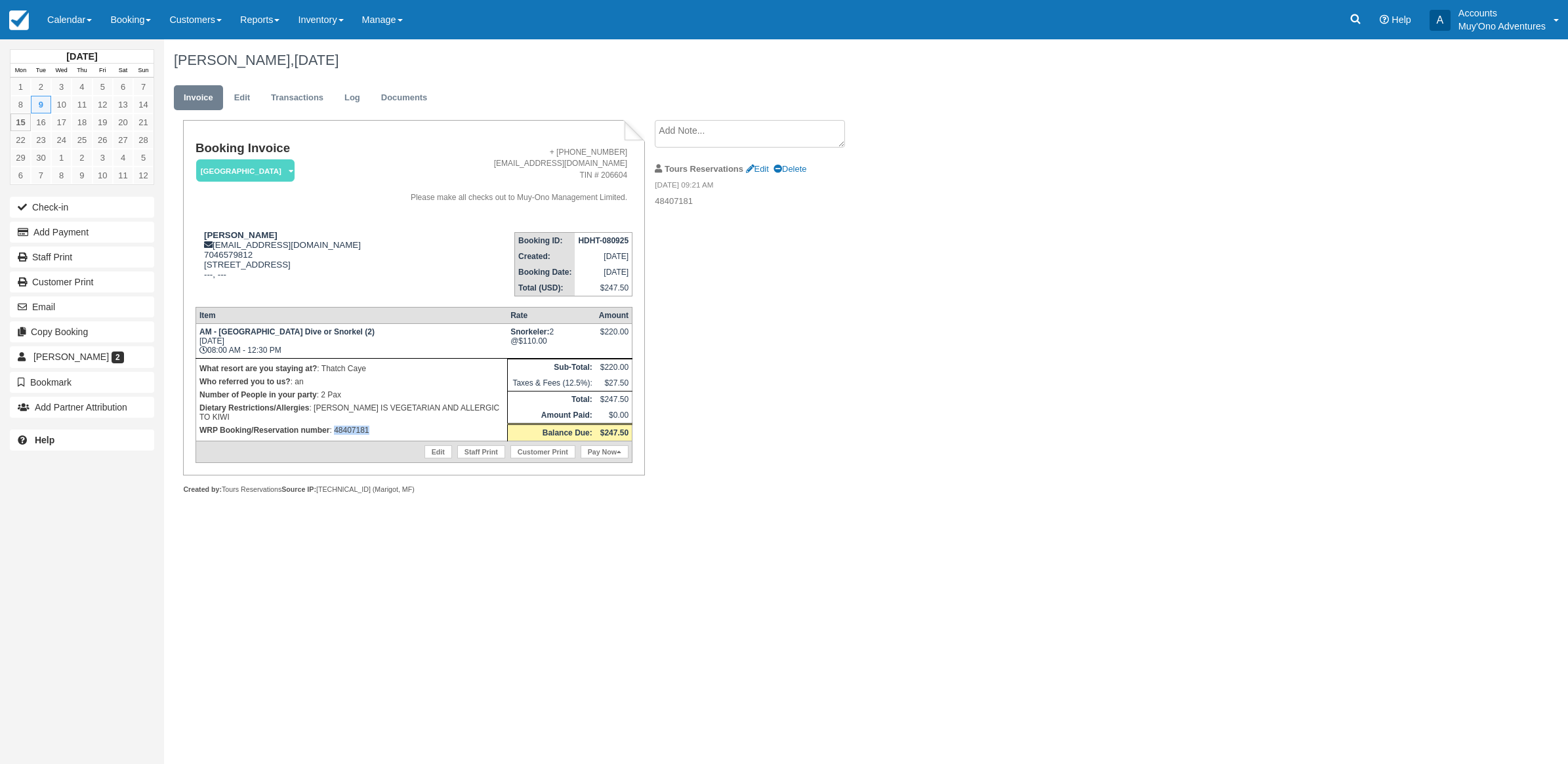
drag, startPoint x: 377, startPoint y: 428, endPoint x: 333, endPoint y: 436, distance: 44.7
click at [333, 434] on p "WRP Booking/Reservation number : 48407181" at bounding box center [351, 430] width 305 height 13
copy p "48407181"
click at [46, 26] on link "Calendar" at bounding box center [70, 19] width 63 height 40
click at [1215, 397] on div "John Croley, September 09 2025 Invoice Edit Transactions Log Documents Booking …" at bounding box center [751, 281] width 1176 height 484
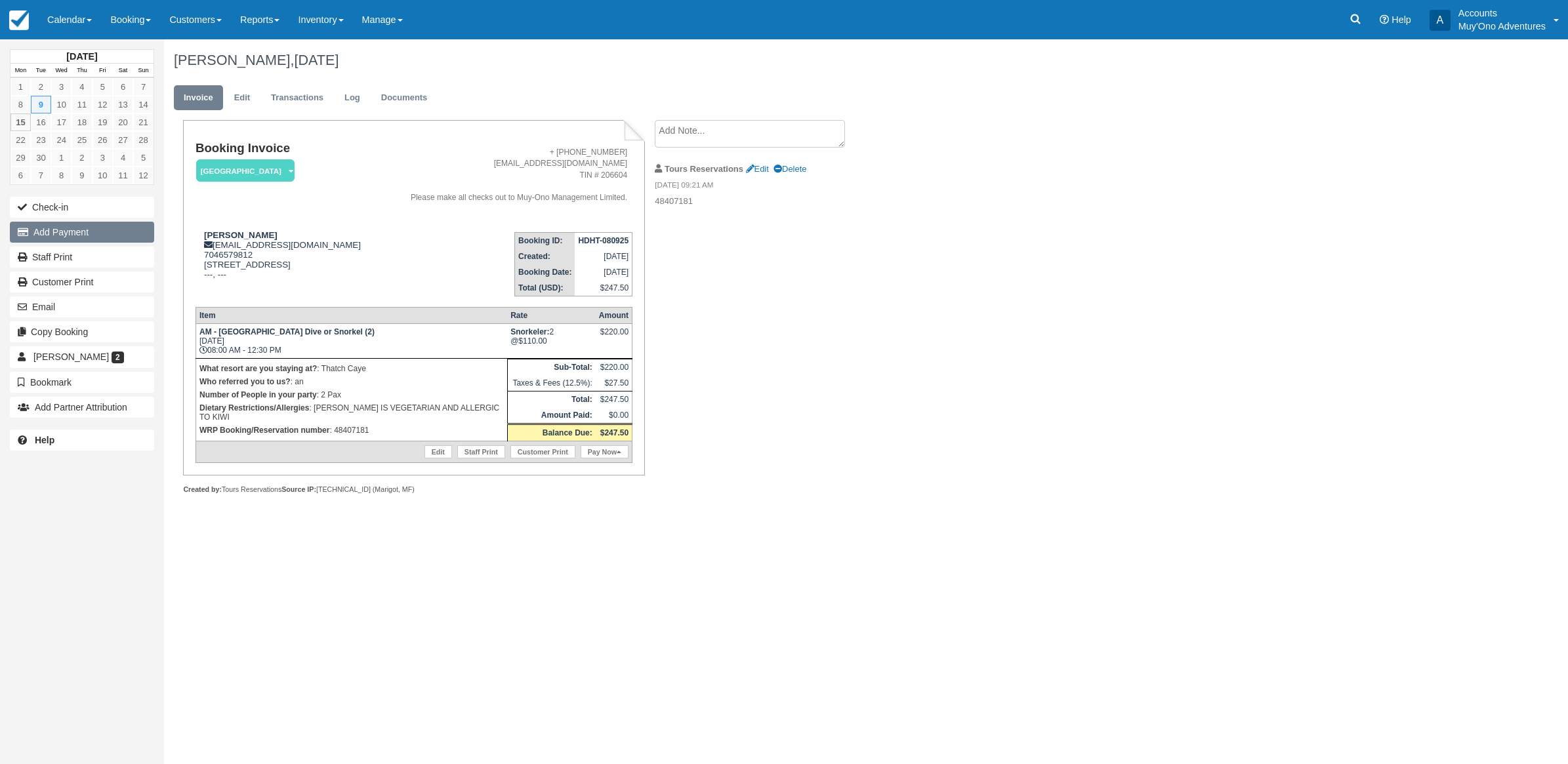
click at [109, 227] on button "Add Payment" at bounding box center [82, 232] width 144 height 21
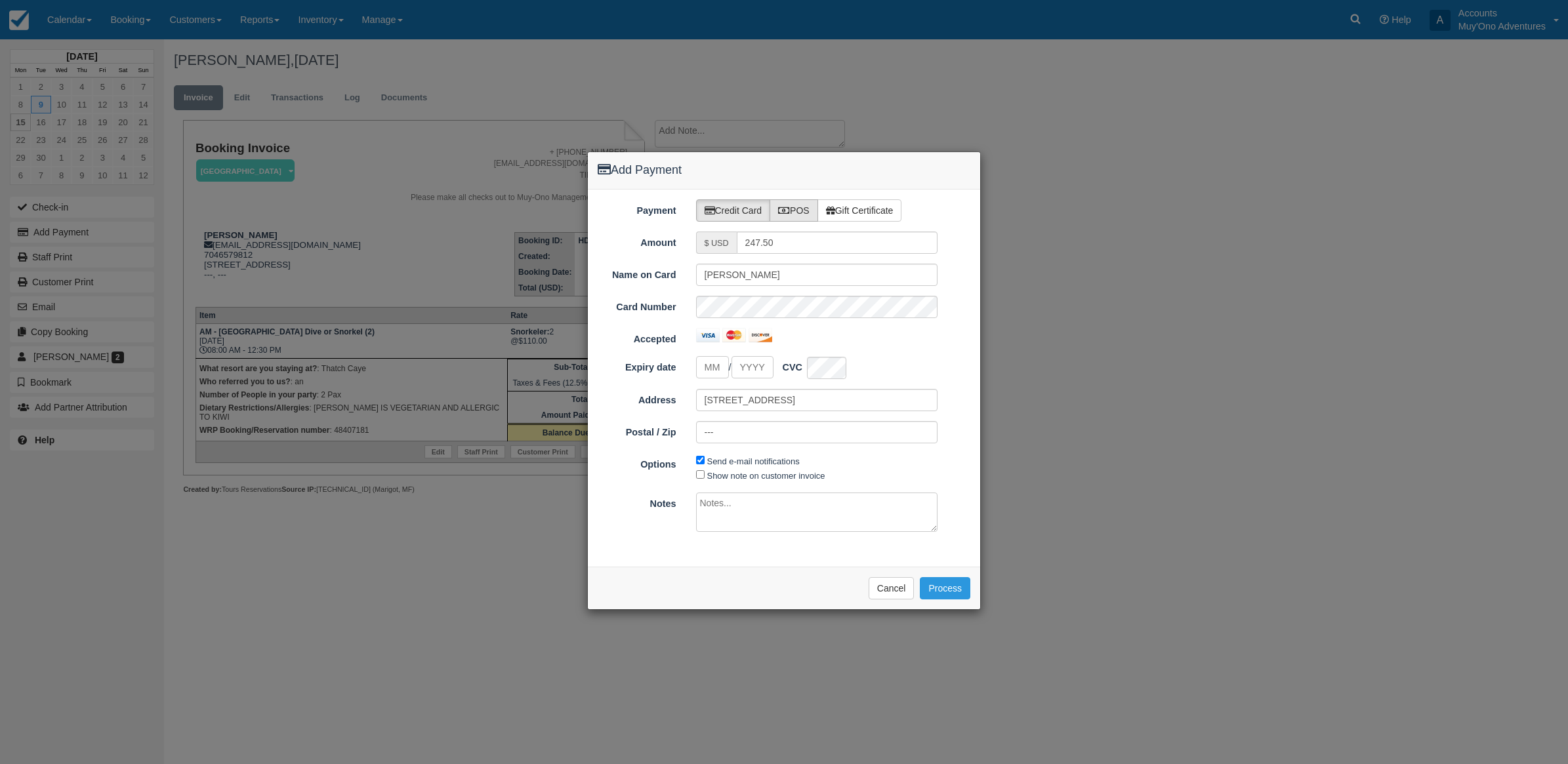
click at [789, 208] on icon at bounding box center [784, 210] width 12 height 9
radio input "true"
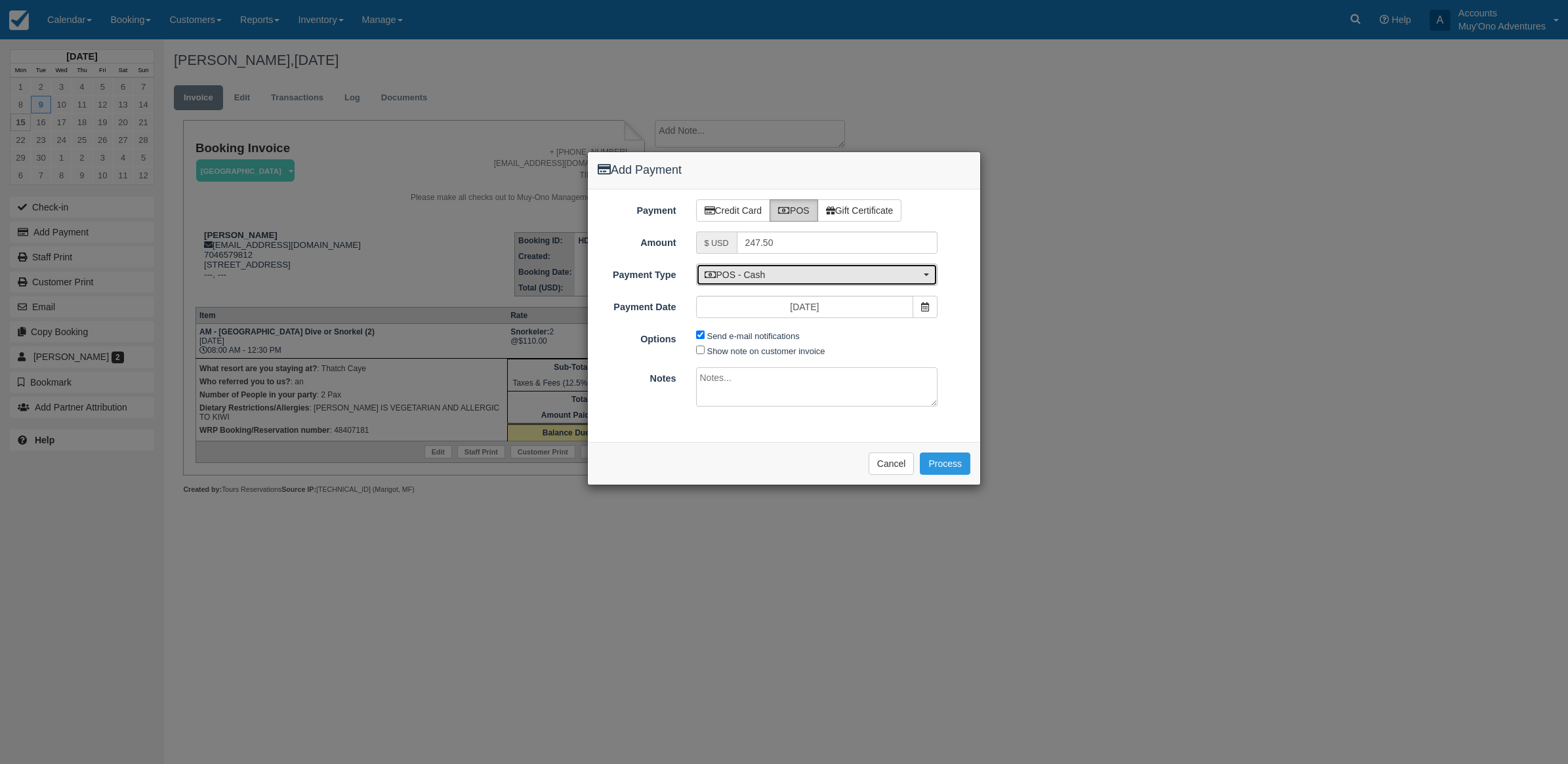
click at [857, 270] on span "POS - Cash" at bounding box center [812, 275] width 216 height 13
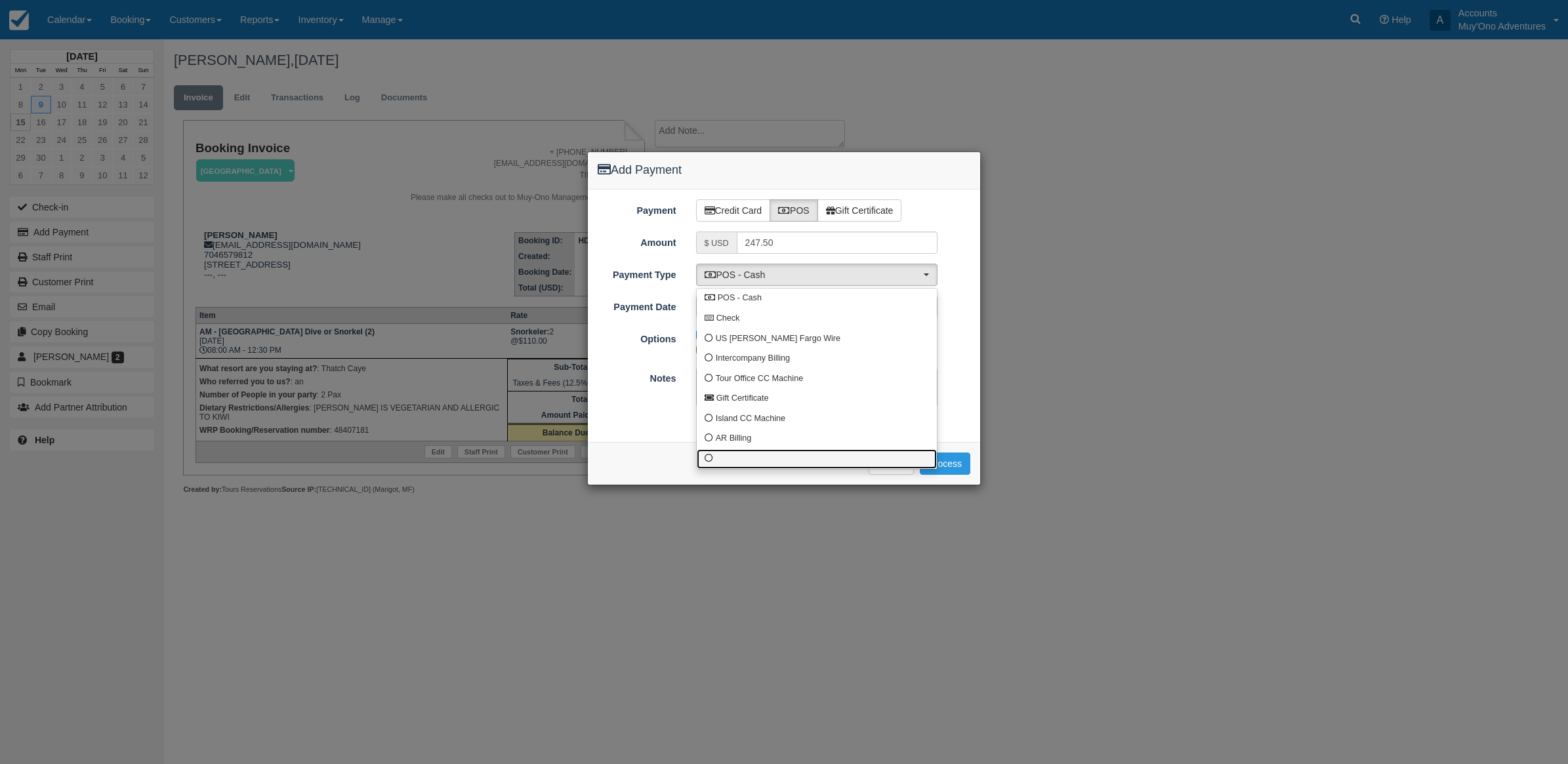
click at [811, 461] on link at bounding box center [817, 459] width 240 height 20
select select "custom10"
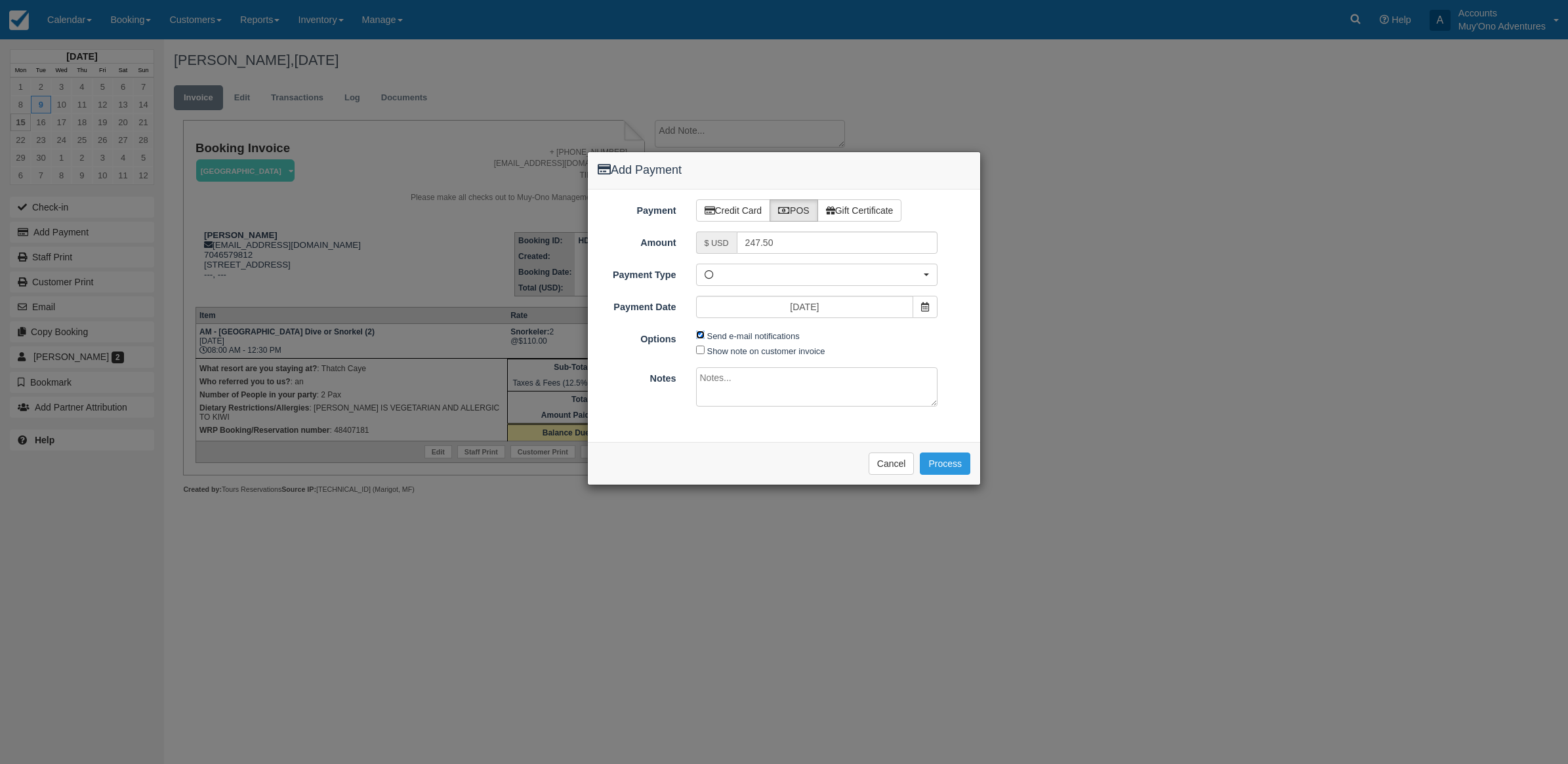
click at [698, 337] on input "Send e-mail notifications" at bounding box center [700, 334] width 8 height 8
checkbox input "false"
click at [719, 398] on textarea at bounding box center [817, 387] width 242 height 40
type textarea "Paid in WRP CT"
click at [940, 469] on button "Process" at bounding box center [945, 464] width 50 height 22
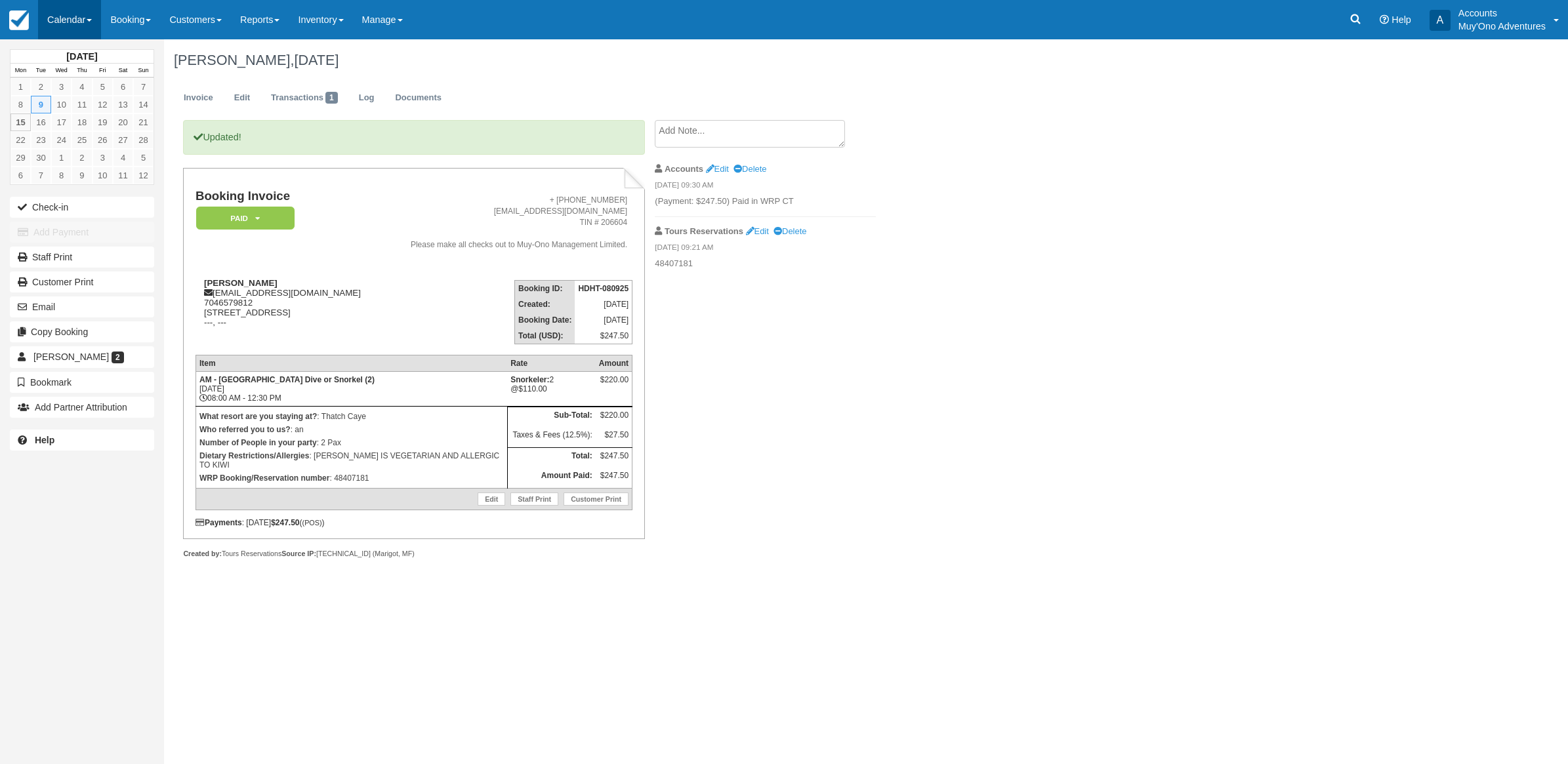
click at [62, 26] on link "Calendar" at bounding box center [70, 19] width 63 height 40
click at [63, 120] on link "Month" at bounding box center [91, 123] width 103 height 28
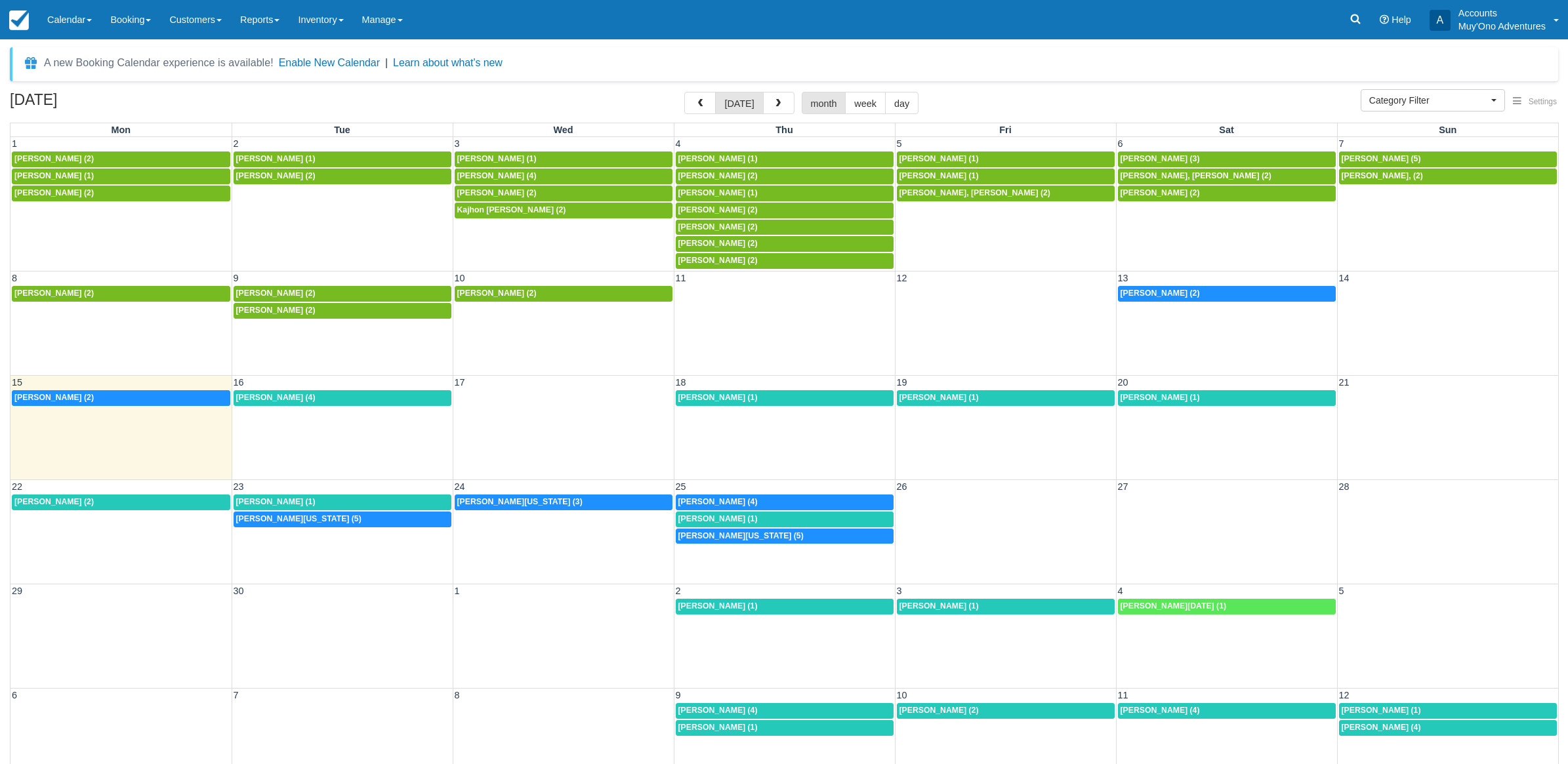
select select
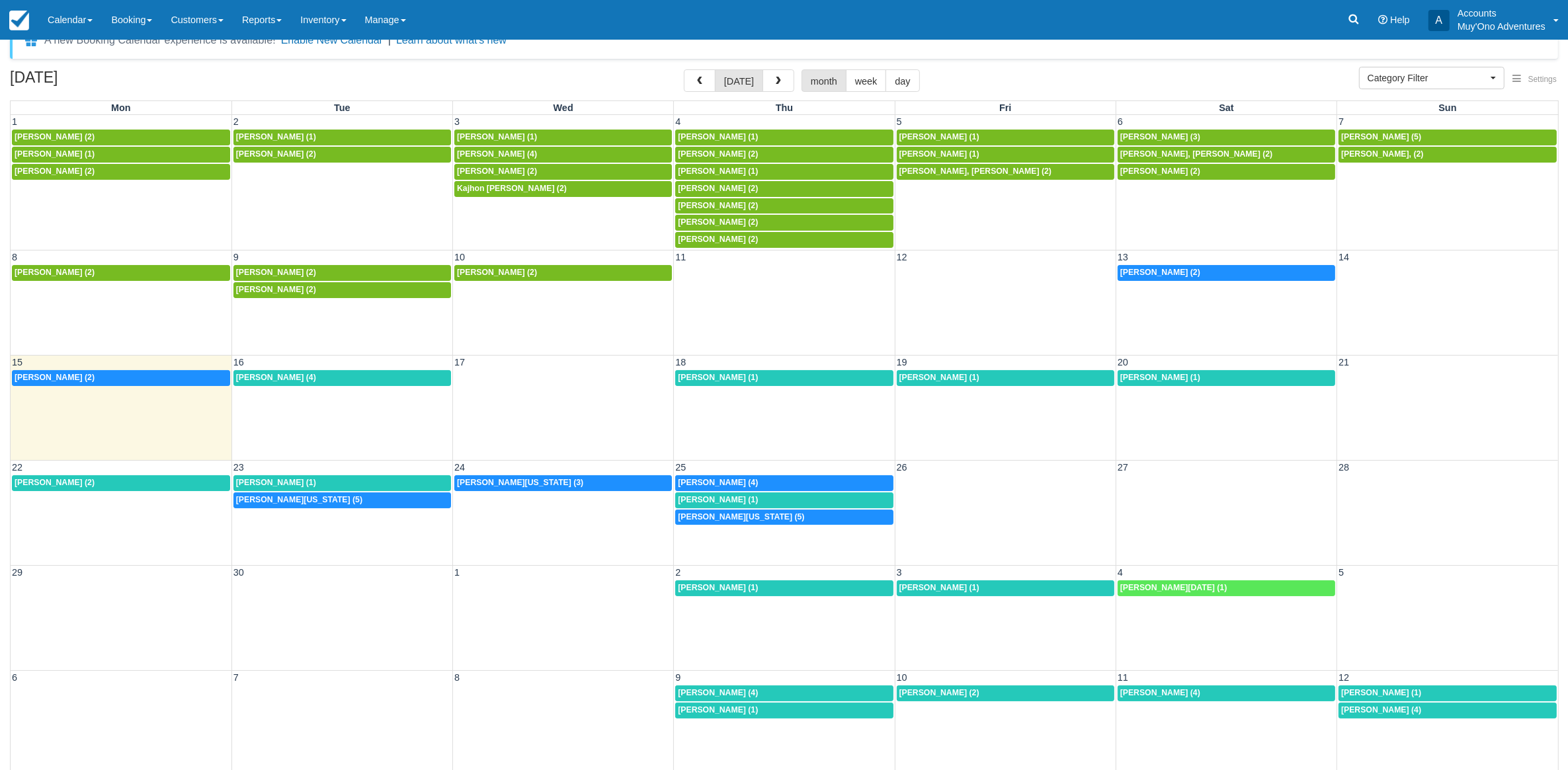
scroll to position [35, 0]
